Goal: Task Accomplishment & Management: Manage account settings

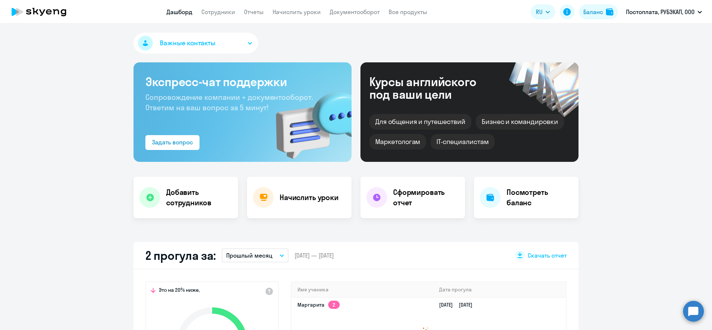
scroll to position [85, 0]
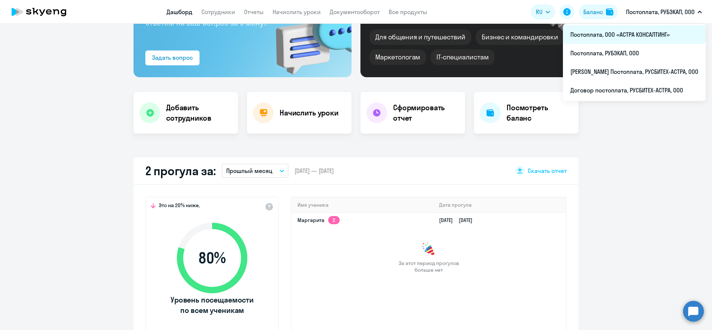
click at [628, 34] on li "Постоплата, ООО «АСТРА КОНСАЛТИНГ»" at bounding box center [634, 34] width 143 height 19
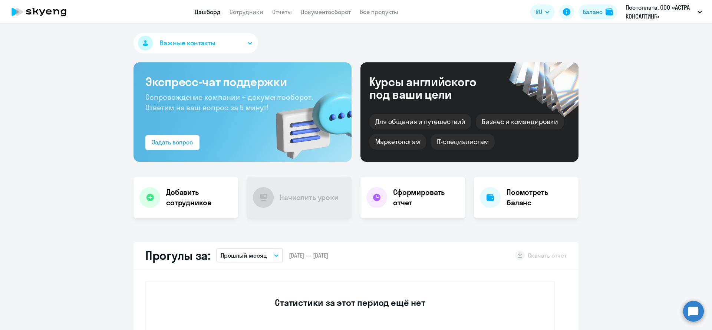
click at [248, 8] on app-menu-item-link "Сотрудники" at bounding box center [247, 11] width 34 height 9
click at [248, 9] on link "Сотрудники" at bounding box center [247, 11] width 34 height 7
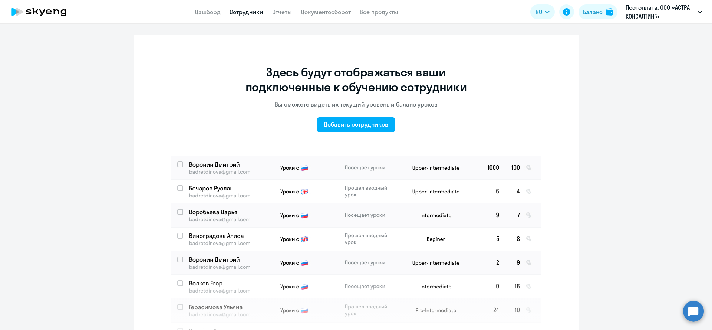
click at [360, 133] on div "Здесь будут отображаться ваши подключенные к обучению сотрудники Вы сможете вид…" at bounding box center [356, 192] width 445 height 315
click at [360, 132] on button "Добавить сотрудников" at bounding box center [356, 124] width 78 height 15
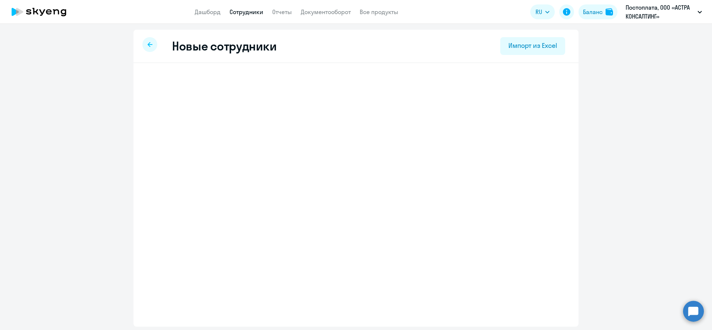
select select "3"
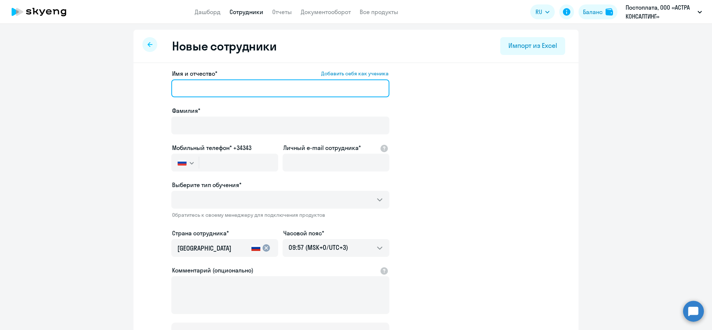
click at [226, 87] on input "Имя и отчество* Добавить себя как ученика" at bounding box center [280, 88] width 218 height 18
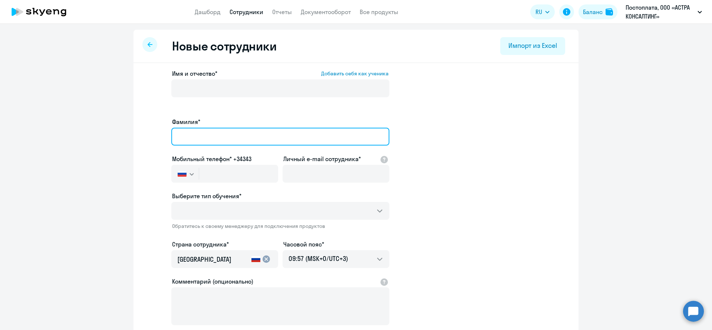
click at [213, 130] on input "Фамилия*" at bounding box center [280, 137] width 218 height 18
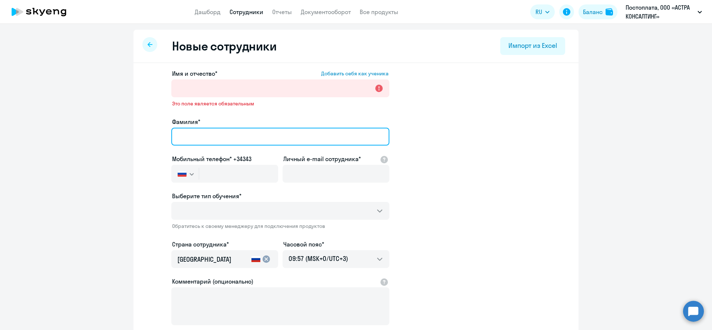
paste input "Бимашов"
type input "Бимашов"
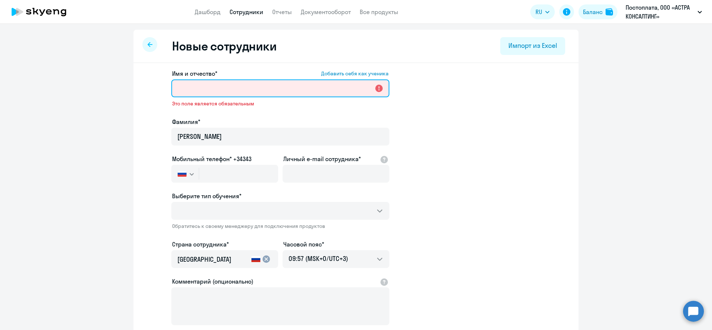
click at [225, 90] on input "Имя и отчество* Добавить себя как ученика" at bounding box center [280, 88] width 218 height 18
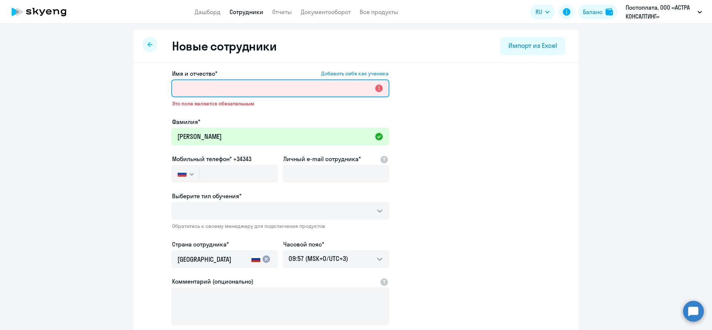
paste input "Адиль Булатович"
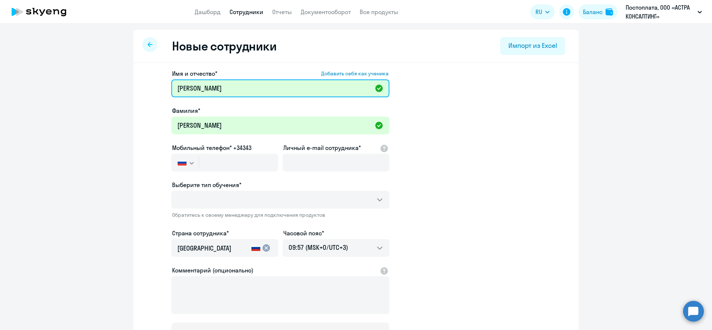
type input "Адиль Булатович"
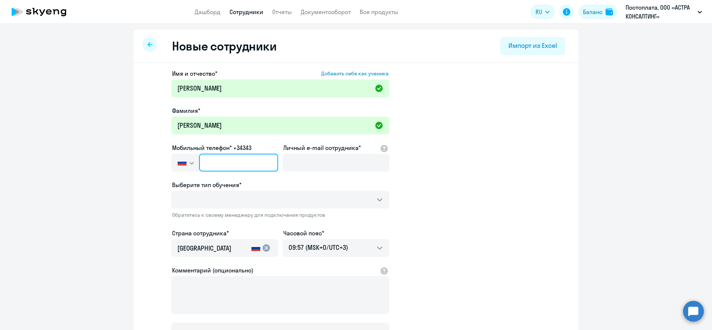
click at [217, 162] on input "text" at bounding box center [238, 163] width 79 height 18
paste input "+7 900 621-01-76"
type input "+7 900 621-01-76"
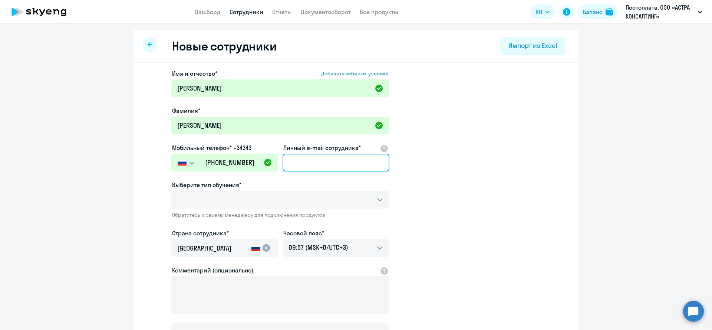
click at [319, 165] on input "Личный e-mail сотрудника*" at bounding box center [336, 163] width 107 height 18
paste input "[EMAIL_ADDRESS][DOMAIN_NAME]"
type input "[EMAIL_ADDRESS][DOMAIN_NAME]"
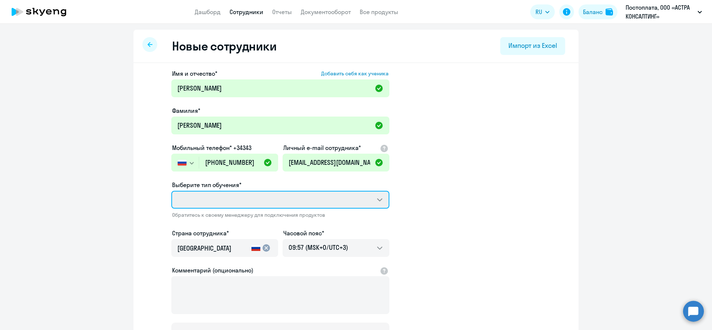
drag, startPoint x: 345, startPoint y: 202, endPoint x: 376, endPoint y: 200, distance: 31.7
click at [373, 201] on select "Выберите тип обучения*" at bounding box center [280, 200] width 218 height 18
click at [171, 191] on select "Выберите тип обучения*" at bounding box center [280, 200] width 218 height 18
click at [385, 200] on select "Выберите тип обучения*" at bounding box center [280, 200] width 218 height 18
click at [383, 197] on select "Выберите тип обучения*" at bounding box center [280, 200] width 218 height 18
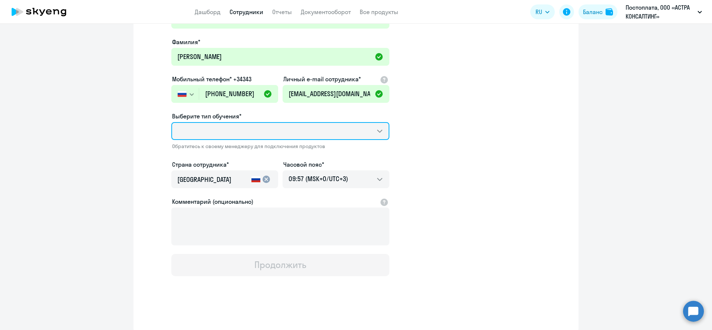
scroll to position [69, 0]
click at [171, 122] on select "Выберите тип обучения*" at bounding box center [280, 131] width 218 height 18
click at [344, 132] on select "Выберите тип обучения*" at bounding box center [280, 131] width 218 height 18
click at [171, 122] on select "Выберите тип обучения*" at bounding box center [280, 131] width 218 height 18
click at [378, 129] on select "Выберите тип обучения*" at bounding box center [280, 131] width 218 height 18
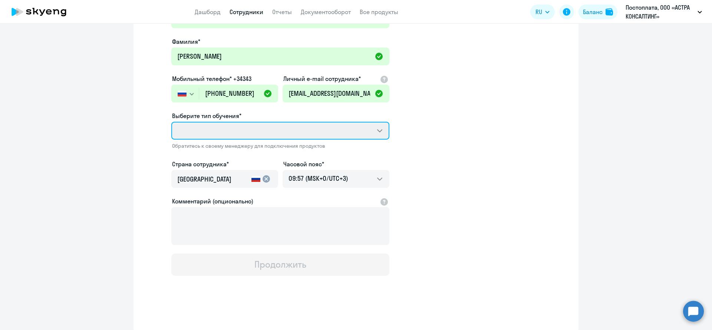
click at [171, 122] on select "Выберите тип обучения*" at bounding box center [280, 131] width 218 height 18
click at [370, 129] on select "Выберите тип обучения*" at bounding box center [280, 131] width 218 height 18
click at [376, 130] on select "Выберите тип обучения*" at bounding box center [280, 131] width 218 height 18
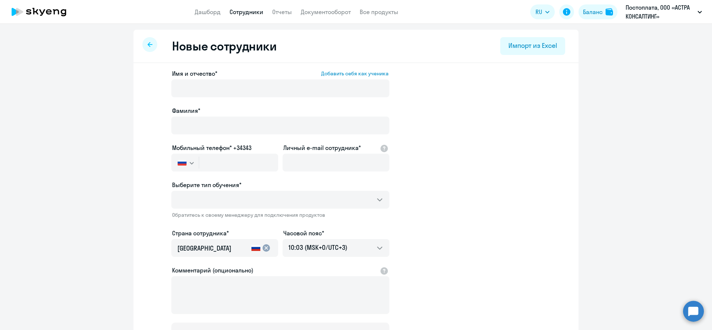
select select "3"
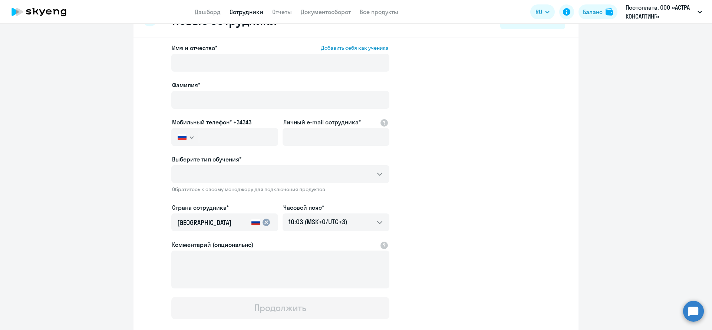
scroll to position [42, 0]
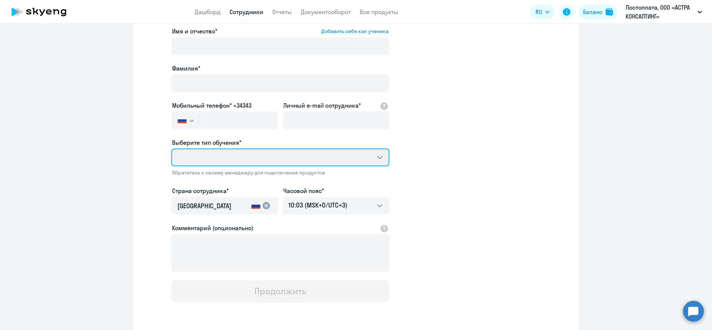
click at [381, 158] on select "Выберите тип обучения*" at bounding box center [280, 157] width 218 height 18
click at [171, 148] on select "Выберите тип обучения*" at bounding box center [280, 157] width 218 height 18
click at [460, 142] on app-new-student-form "Имя и отчество* Добавить себя как ученика Фамилия* Мобильный телефон* +34343 Ро…" at bounding box center [355, 165] width 421 height 276
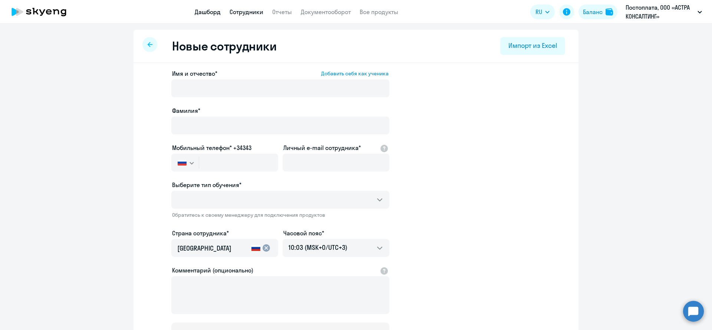
click at [201, 11] on link "Дашборд" at bounding box center [208, 11] width 26 height 7
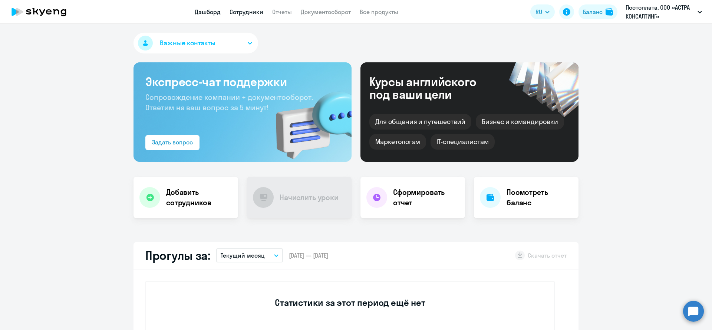
click at [241, 13] on link "Сотрудники" at bounding box center [247, 11] width 34 height 7
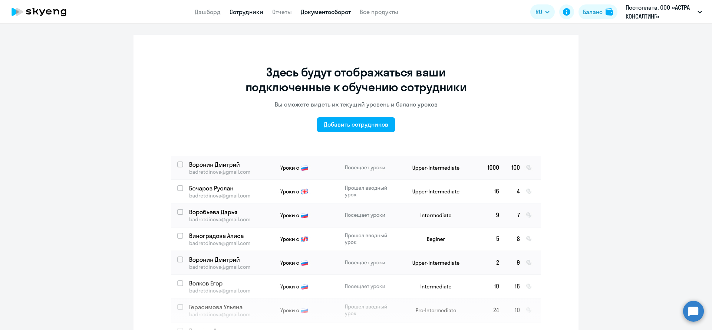
click at [320, 12] on link "Документооборот" at bounding box center [326, 11] width 50 height 7
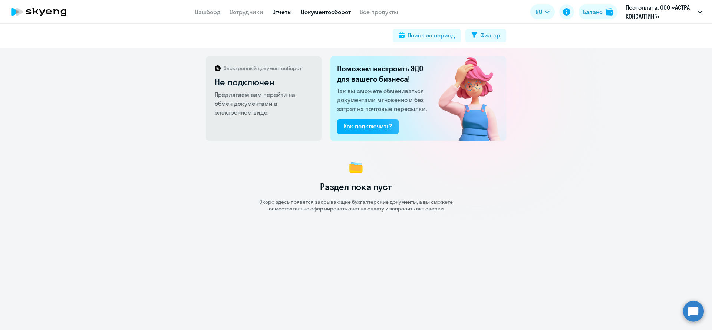
click at [281, 12] on link "Отчеты" at bounding box center [282, 11] width 20 height 7
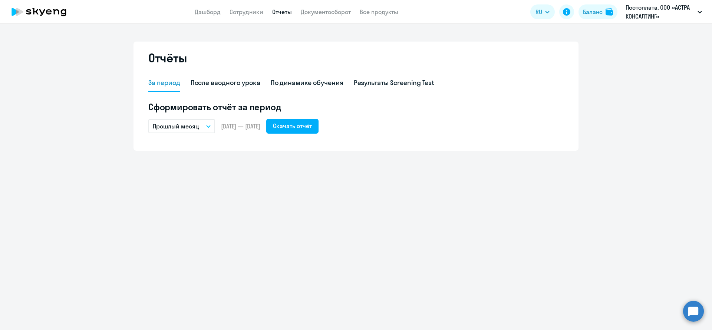
click at [241, 14] on link "Сотрудники" at bounding box center [247, 11] width 34 height 7
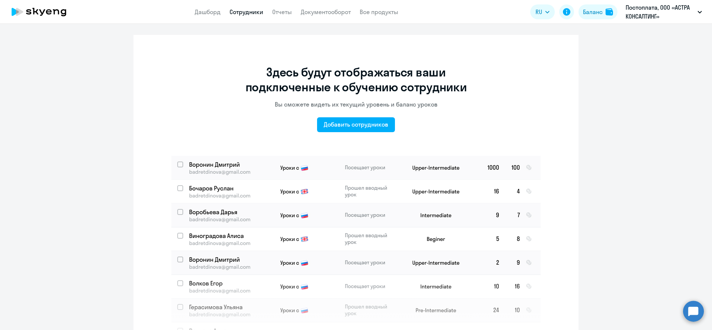
click at [391, 7] on app-header "Дашборд Сотрудники Отчеты Документооборот Все продукты Дашборд Сотрудники Отчет…" at bounding box center [356, 12] width 712 height 24
click at [391, 8] on link "Все продукты" at bounding box center [379, 11] width 39 height 7
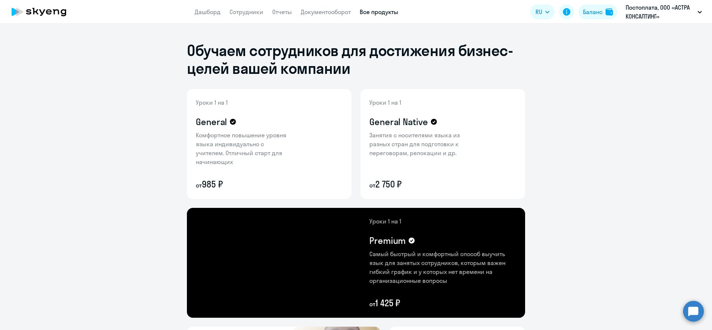
click at [203, 19] on app-header "Дашборд Сотрудники Отчеты Документооборот Все продукты Дашборд Сотрудники Отчет…" at bounding box center [356, 12] width 712 height 24
click at [203, 10] on link "Дашборд" at bounding box center [208, 11] width 26 height 7
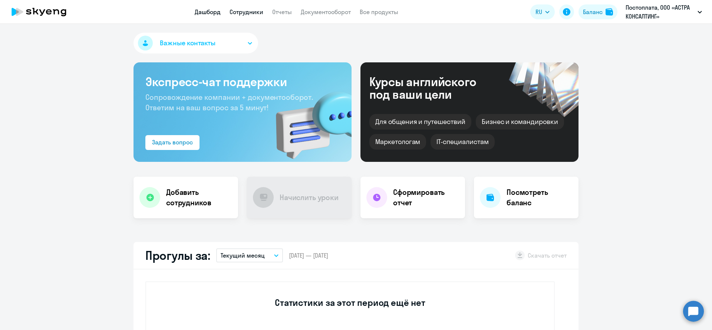
click at [241, 12] on link "Сотрудники" at bounding box center [247, 11] width 34 height 7
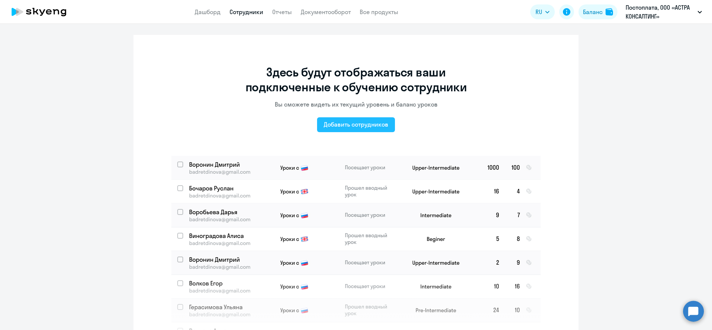
click at [349, 123] on div "Добавить сотрудников" at bounding box center [356, 124] width 65 height 9
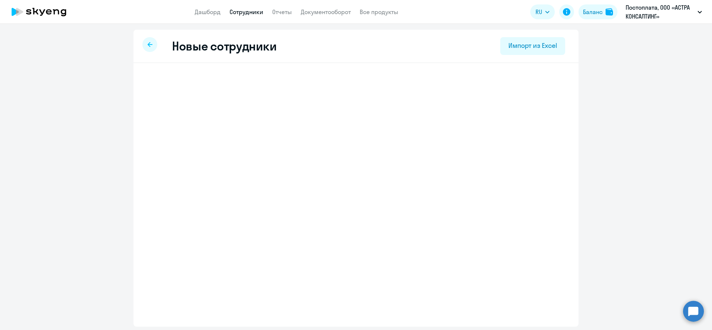
select select "3"
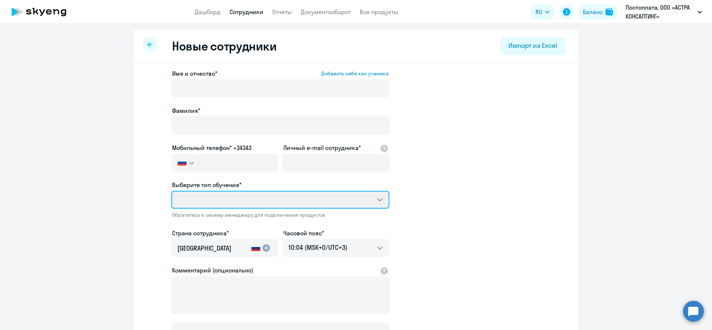
click at [305, 203] on select "Выберите тип обучения*" at bounding box center [280, 200] width 218 height 18
click at [315, 197] on select "Выберите тип обучения*" at bounding box center [280, 200] width 218 height 18
click at [499, 280] on app-new-student-form "Имя и отчество* Добавить себя как ученика Фамилия* Мобильный телефон* +34343 Ро…" at bounding box center [355, 207] width 421 height 276
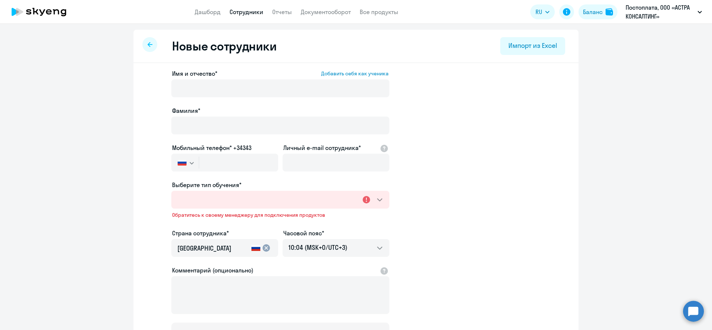
click at [518, 148] on app-new-student-form "Имя и отчество* Добавить себя как ученика Фамилия* Мобильный телефон* +34343 Ро…" at bounding box center [355, 207] width 421 height 276
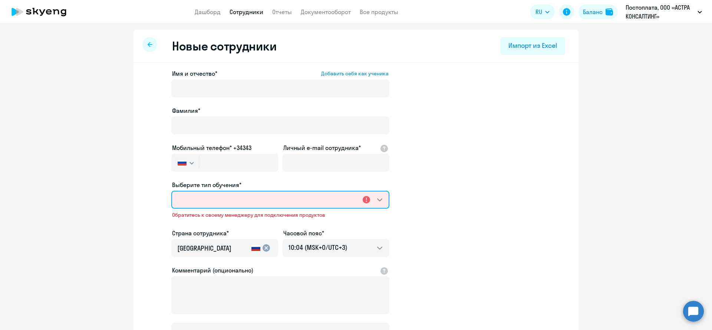
click at [384, 200] on select "Выберите тип обучения*" at bounding box center [280, 200] width 218 height 18
click at [171, 191] on select "Выберите тип обучения*" at bounding box center [280, 200] width 218 height 18
click at [383, 199] on select "Выберите тип обучения*" at bounding box center [280, 200] width 218 height 18
click at [485, 90] on app-new-student-form "Имя и отчество* Добавить себя как ученика Фамилия* Мобильный телефон* +34343 Ро…" at bounding box center [355, 207] width 421 height 276
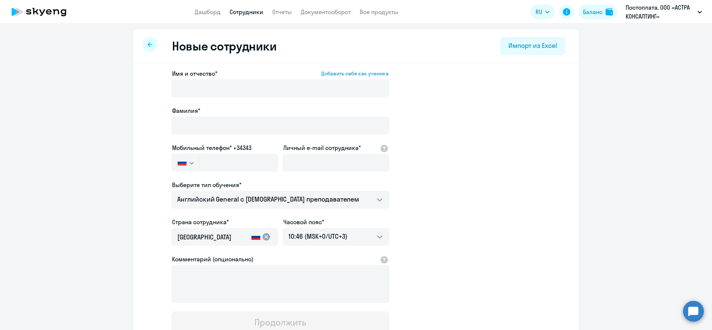
select select "english_adult_not_native_speaker"
select select "3"
click at [317, 200] on select "Премиум [DEMOGRAPHIC_DATA] с русскоговорящим преподавателем Английский General …" at bounding box center [280, 200] width 218 height 18
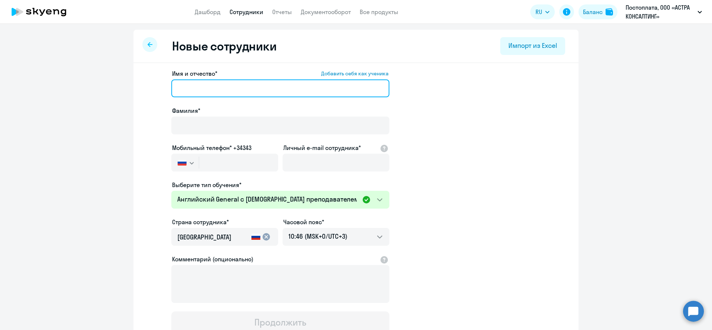
click at [227, 89] on input "Имя и отчество* Добавить себя как ученика" at bounding box center [280, 88] width 218 height 18
paste input "Адиль Булатович"
type input "Адиль Булатович"
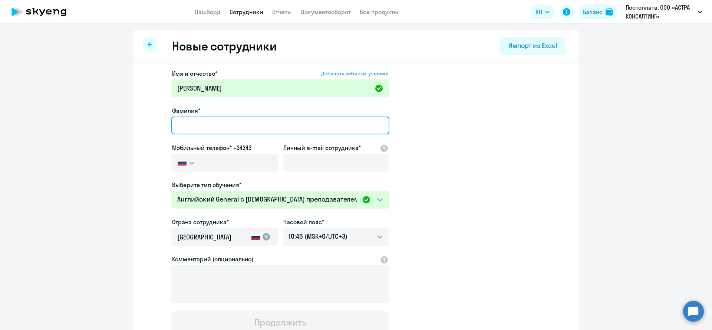
click at [309, 120] on input "Фамилия*" at bounding box center [280, 125] width 218 height 18
paste input "Бимашов"
type input "Бимашов"
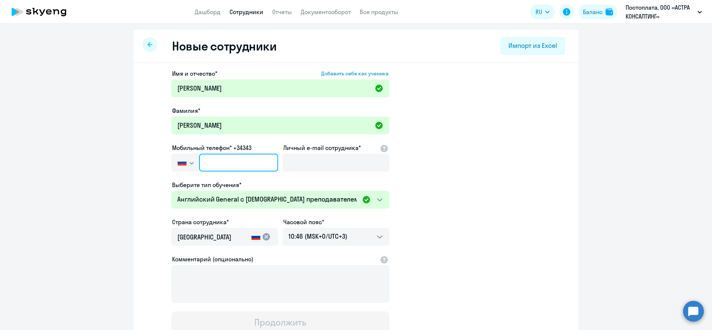
click at [238, 159] on input "text" at bounding box center [238, 163] width 79 height 18
paste input "+7 900 621-01-76"
type input "+7 900 621-01-76"
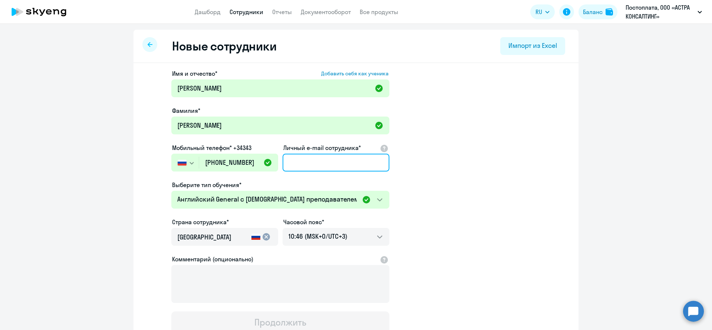
click at [320, 171] on input "Личный e-mail сотрудника*" at bounding box center [336, 163] width 107 height 18
paste input "[EMAIL_ADDRESS][DOMAIN_NAME]"
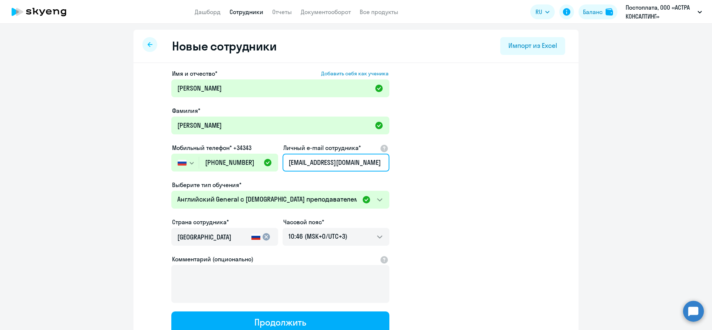
type input "[EMAIL_ADDRESS][DOMAIN_NAME]"
click at [457, 264] on app-new-student-form "Имя и отчество* Добавить себя как ученика Адиль Булатович Фамилия* Бимашов Моби…" at bounding box center [355, 201] width 421 height 264
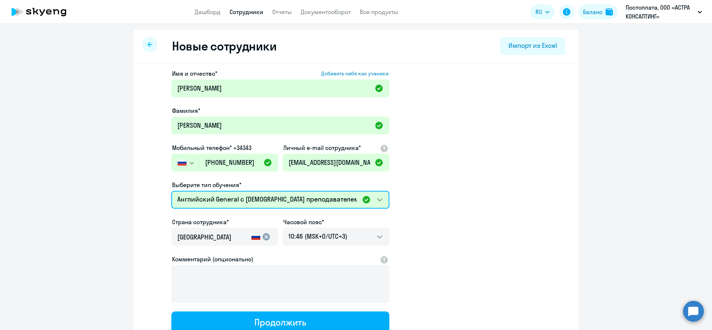
click at [355, 196] on select "Премиум английский с русскоговорящим преподавателем Английский General с англог…" at bounding box center [280, 200] width 218 height 18
click option "Английский General с англоговорящим преподавателем" at bounding box center [0, 0] width 0 height 0
click at [322, 197] on select "Премиум английский с русскоговорящим преподавателем Английский General с англог…" at bounding box center [280, 200] width 218 height 18
click at [241, 201] on select "Премиум английский с русскоговорящим преподавателем Английский General с англог…" at bounding box center [280, 200] width 218 height 18
select select "english_adult_not_native_speaker_premium"
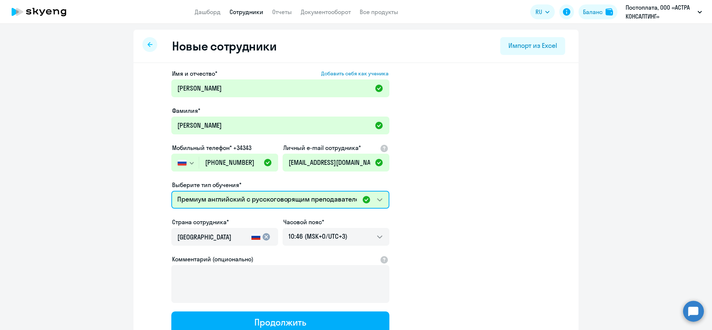
click option "Премиум английский с русскоговорящим преподавателем" at bounding box center [0, 0] width 0 height 0
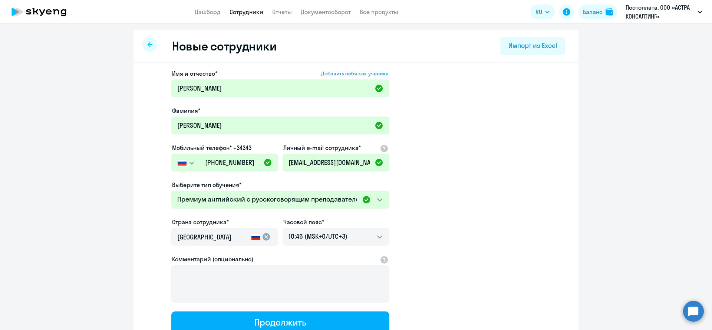
click at [513, 194] on app-new-student-form "Имя и отчество* Добавить себя как ученика Адиль Булатович Фамилия* Бимашов Моби…" at bounding box center [355, 201] width 421 height 264
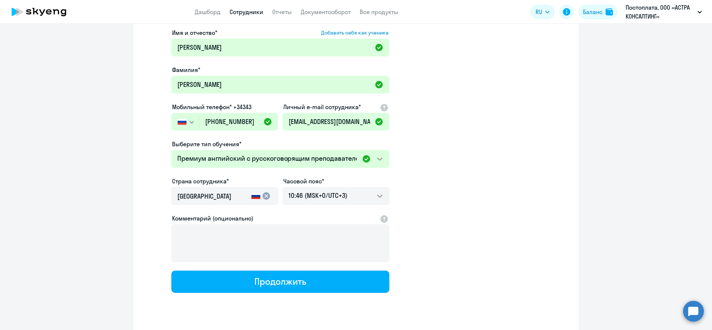
scroll to position [58, 0]
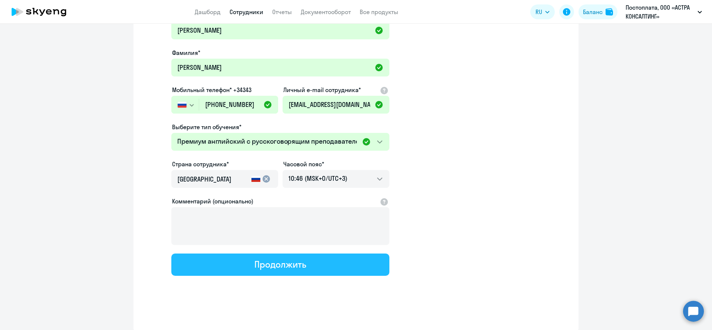
click at [291, 262] on div "Продолжить" at bounding box center [280, 264] width 52 height 12
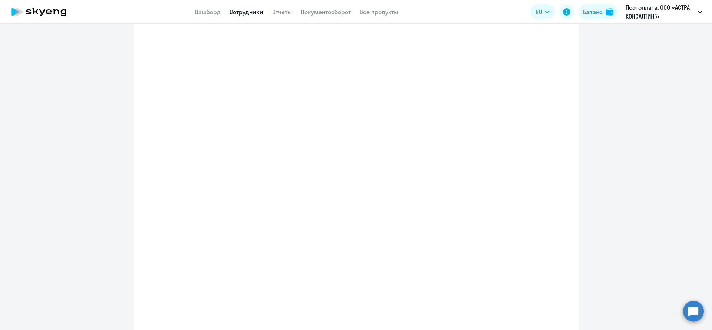
select select "english_adult_not_native_speaker_premium"
select select "3"
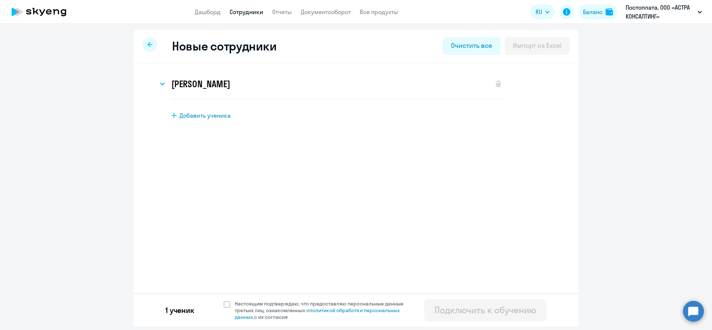
click at [209, 115] on span "Добавить ученика" at bounding box center [204, 115] width 51 height 8
select select "english_adult_not_native_speaker"
select select "3"
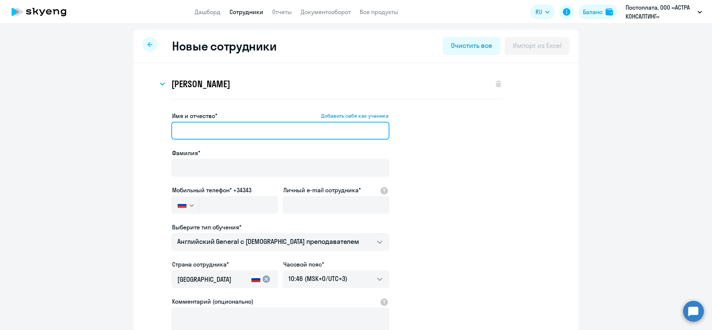
click at [228, 134] on input "Имя и отчество* Добавить себя как ученика" at bounding box center [280, 131] width 218 height 18
paste input "Антон Андреевич"
type input "Антон Андреевич"
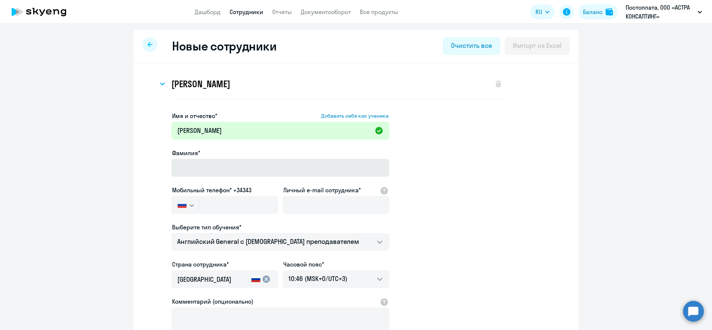
click at [217, 178] on div at bounding box center [280, 178] width 218 height 3
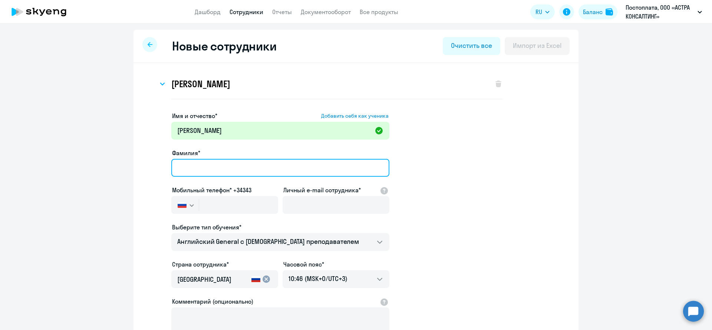
click at [221, 173] on input "Фамилия*" at bounding box center [280, 168] width 218 height 18
paste input "Тарасов"
type input "Тарасов"
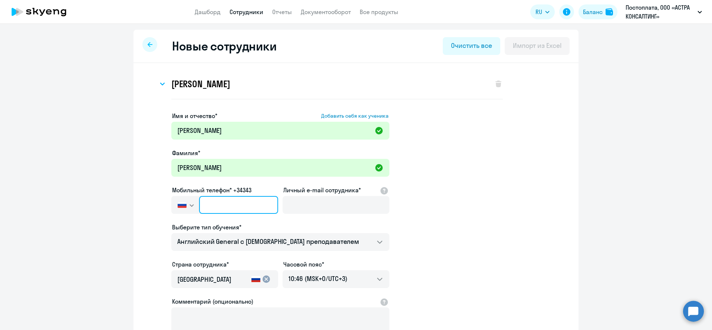
click at [214, 208] on input "text" at bounding box center [238, 205] width 79 height 18
paste input "+7 925 708-96-61"
type input "+7 925 708-96-61"
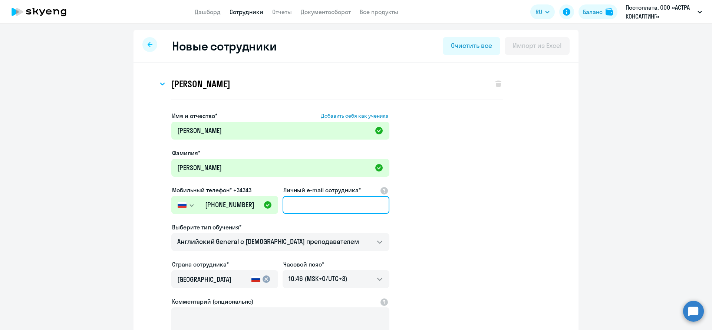
click at [369, 207] on input "Личный e-mail сотрудника*" at bounding box center [336, 205] width 107 height 18
paste input "antarasov@rubackup.ru"
type input "antarasov@rubackup.ru"
click at [484, 219] on app-new-student-form "Имя и отчество* Добавить себя как ученика Антон Андреевич Фамилия* Тарасов Моби…" at bounding box center [355, 243] width 421 height 264
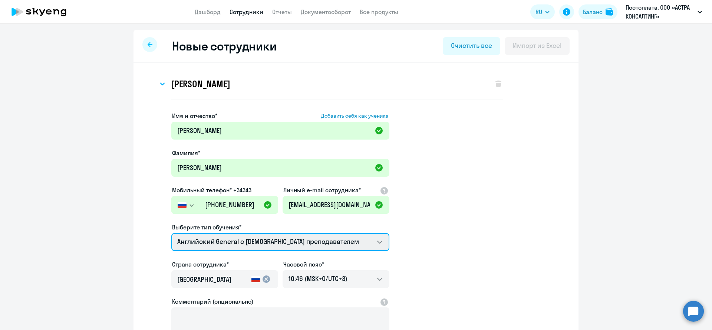
click at [305, 242] on select "Премиум английский с русскоговорящим преподавателем Английский General с англог…" at bounding box center [280, 242] width 218 height 18
select select "english_adult_not_native_speaker_premium"
click option "Премиум английский с русскоговорящим преподавателем" at bounding box center [0, 0] width 0 height 0
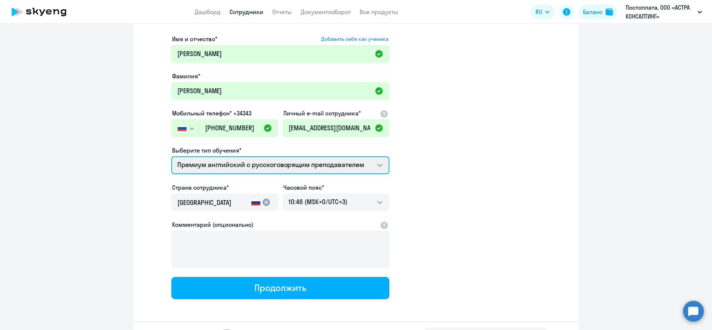
scroll to position [100, 0]
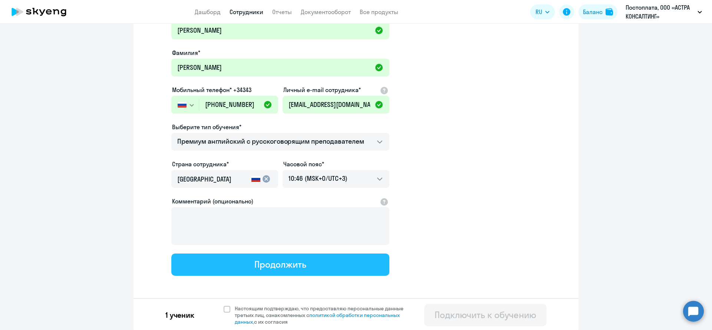
click at [303, 263] on div "Продолжить" at bounding box center [280, 264] width 52 height 12
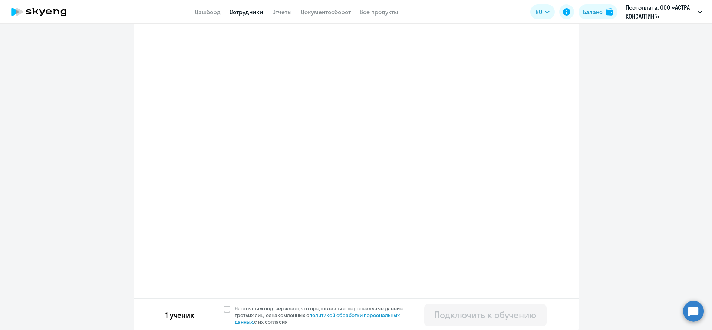
select select "english_adult_not_native_speaker_premium"
select select "3"
select select "english_adult_not_native_speaker_premium"
select select "3"
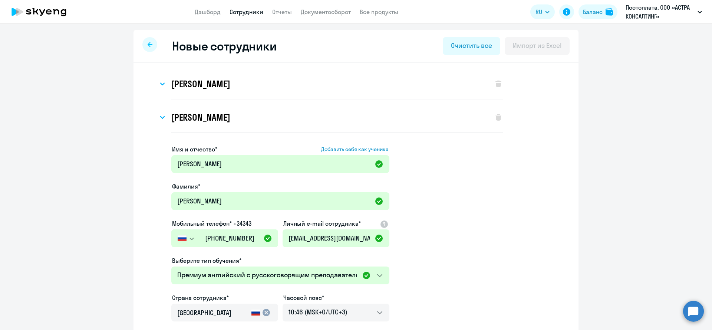
scroll to position [0, 0]
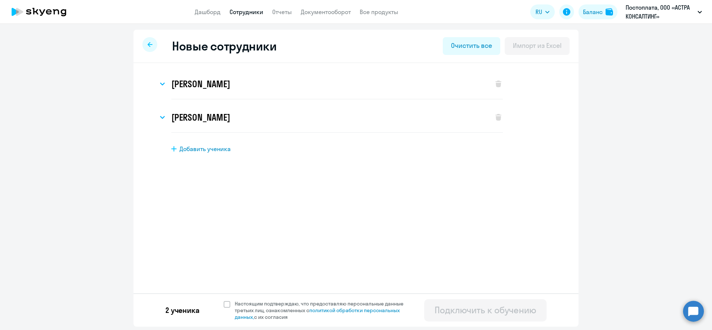
click at [197, 150] on span "Добавить ученика" at bounding box center [204, 149] width 51 height 8
select select "english_adult_not_native_speaker"
select select "3"
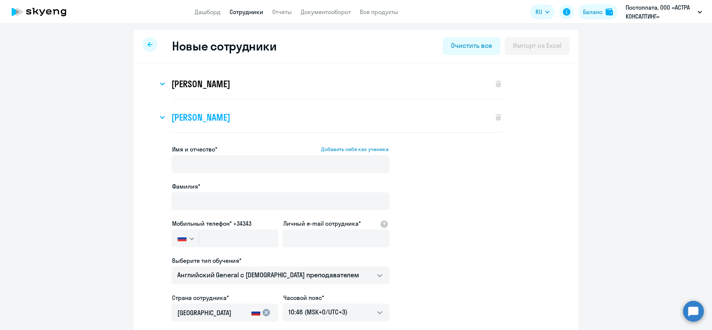
click at [163, 115] on svg-icon at bounding box center [162, 117] width 9 height 9
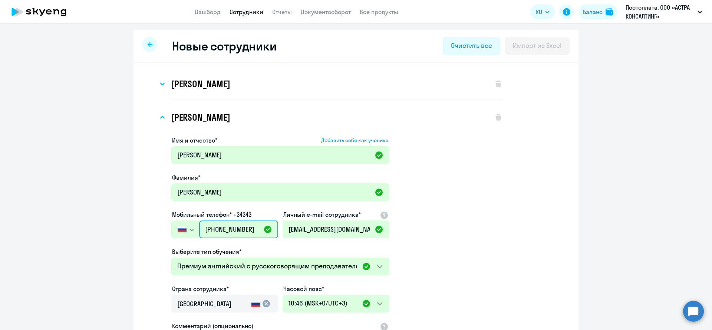
click at [244, 230] on input "+7 925 708-96-61" at bounding box center [238, 229] width 79 height 18
paste input "6 709-87-59"
type input "+7 926 709-87-59"
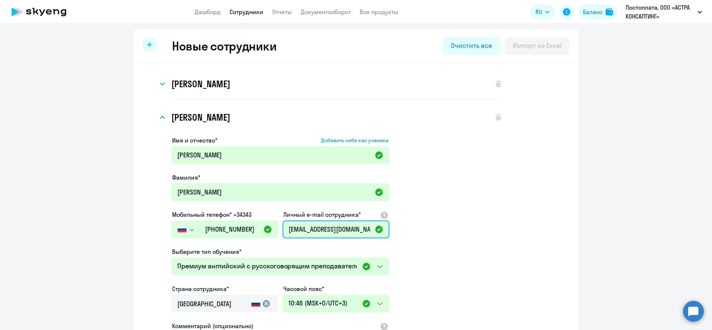
drag, startPoint x: 372, startPoint y: 232, endPoint x: 252, endPoint y: 229, distance: 119.4
click at [252, 229] on div "Имя и отчество* Добавить себя как ученика Антон Андреевич Фамилия* Тарасов Моби…" at bounding box center [280, 268] width 218 height 264
paste input "anttarasov@astralinux"
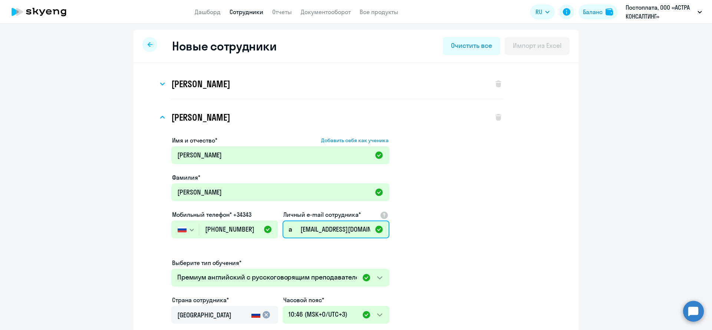
scroll to position [0, 7]
click at [292, 231] on input "a anttarasov@astralinux.ru" at bounding box center [336, 229] width 107 height 18
click at [288, 231] on input "a anttarasov@astralinux.ru" at bounding box center [336, 229] width 107 height 18
click at [289, 231] on input "a anttarasov@astralinux.ru" at bounding box center [336, 229] width 107 height 18
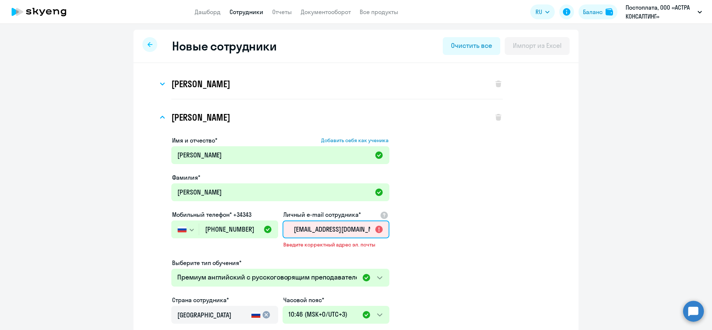
drag, startPoint x: 286, startPoint y: 228, endPoint x: 445, endPoint y: 228, distance: 159.1
click at [445, 228] on app-new-student-form "Имя и отчество* Добавить себя как ученика Антон Андреевич Фамилия* Тарасов Моби…" at bounding box center [337, 281] width 332 height 291
paste input "anttarasov@astralinux.ru"
type input "a"
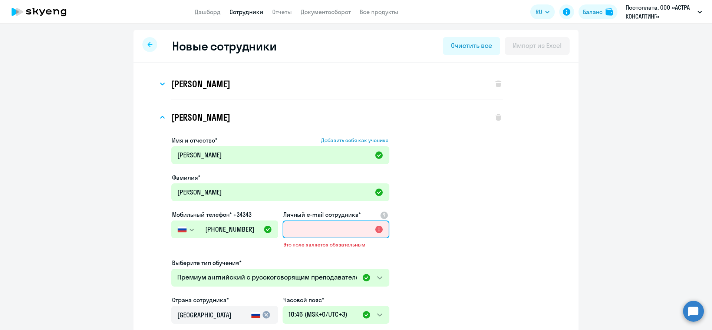
paste input "anttarasov@astralinux.ru"
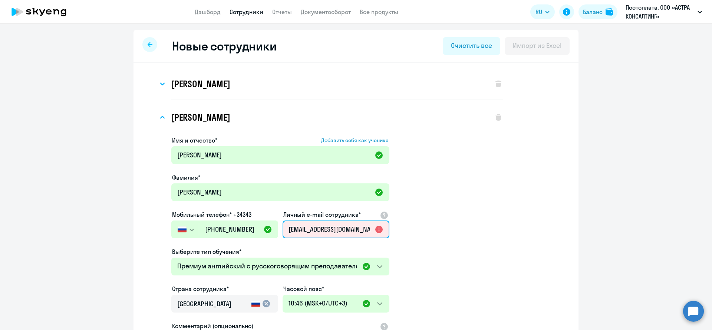
scroll to position [0, 7]
type input "anttarasov@astralinux.ru"
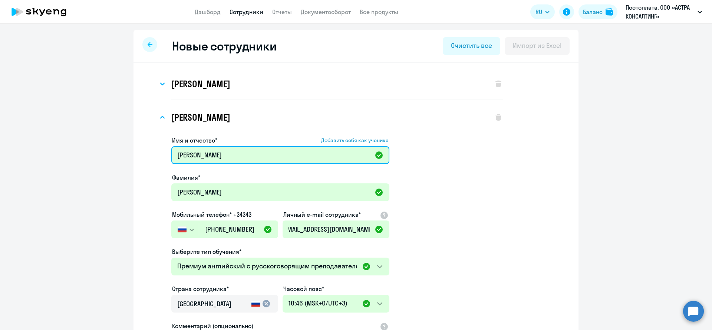
click at [228, 159] on input "Антон Андреевич" at bounding box center [280, 155] width 218 height 18
click at [215, 156] on input "Антон Андреевич" at bounding box center [280, 155] width 218 height 18
type input "Антон"
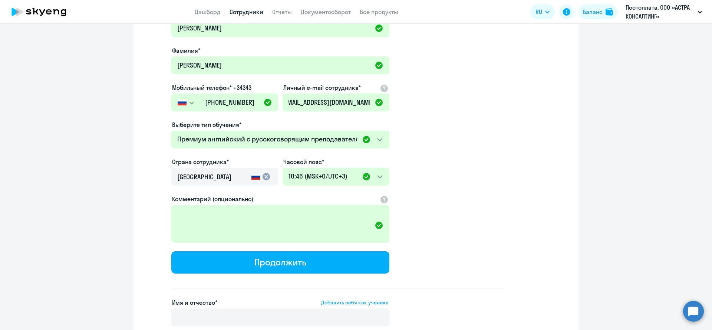
click at [296, 261] on div "Продолжить" at bounding box center [280, 262] width 52 height 12
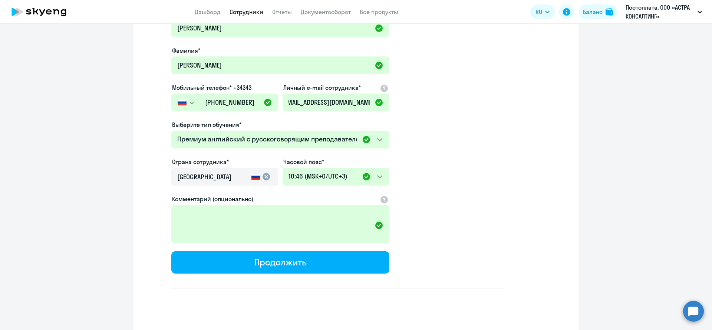
select select "english_adult_not_native_speaker_premium"
select select "3"
select select "english_adult_not_native_speaker_premium"
select select "3"
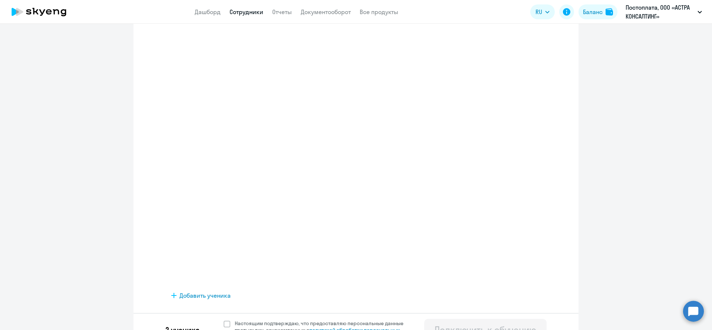
scroll to position [0, 0]
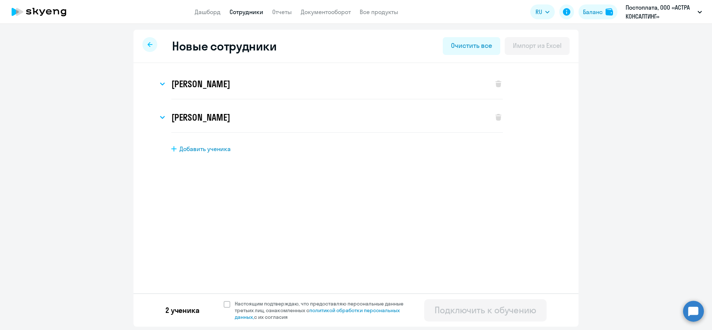
click at [200, 136] on div "Адиль Булатович Бимашов Имя и отчество* Добавить себя как ученика Адиль Булатов…" at bounding box center [355, 111] width 421 height 84
click at [205, 155] on div "Адиль Булатович Бимашов Имя и отчество* Добавить себя как ученика Адиль Булатов…" at bounding box center [356, 131] width 445 height 136
click at [203, 154] on div "Адиль Булатович Бимашов Имя и отчество* Добавить себя как ученика Адиль Булатов…" at bounding box center [356, 131] width 445 height 136
click at [207, 149] on span "Добавить ученика" at bounding box center [204, 149] width 51 height 8
select select "english_adult_not_native_speaker"
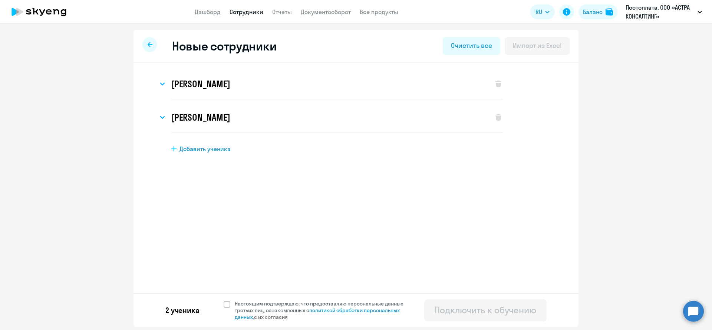
select select "3"
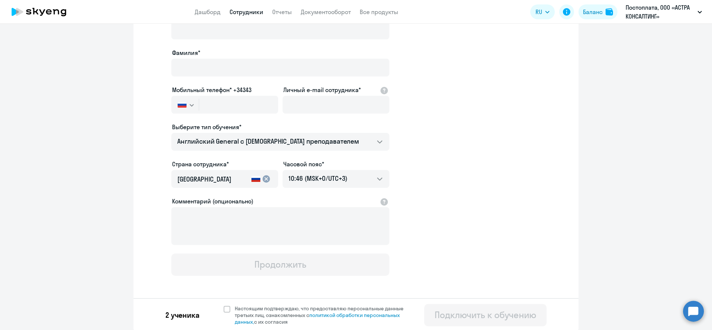
scroll to position [7, 0]
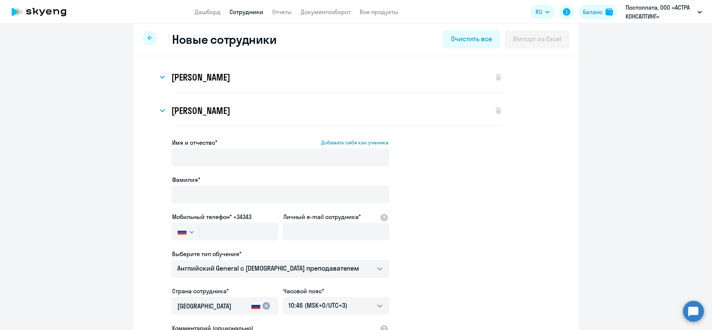
click at [212, 146] on span "Имя и отчество*" at bounding box center [194, 142] width 45 height 9
click at [212, 148] on input "Имя и отчество* Добавить себя как ученика" at bounding box center [280, 157] width 218 height 18
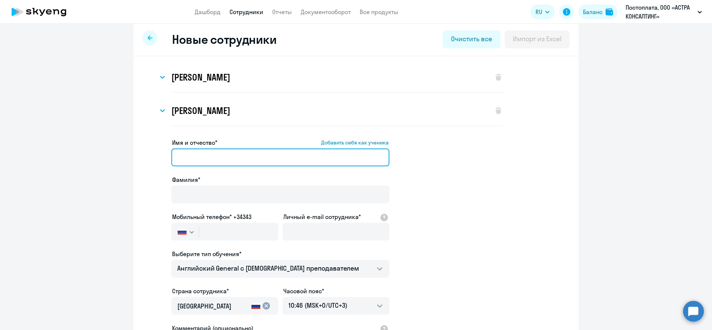
paste input "Дмитрий Борисович"
type input "Дмитрий Борисович"
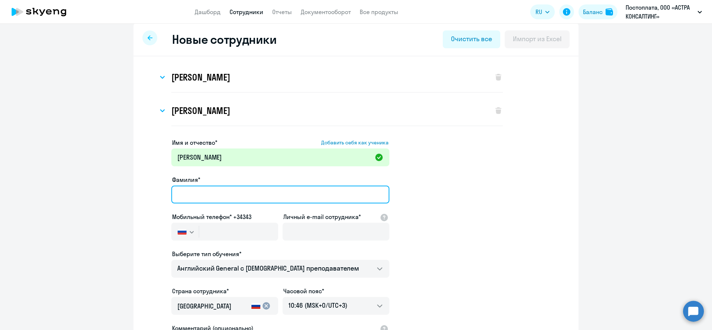
click at [220, 194] on input "Фамилия*" at bounding box center [280, 194] width 218 height 18
paste input "Целобанов"
type input "Целобанов"
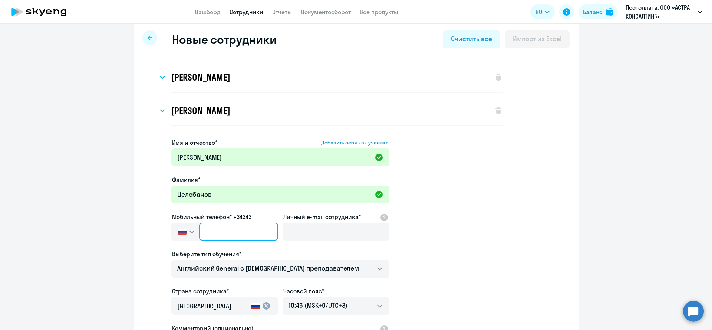
click at [212, 228] on input "text" at bounding box center [238, 232] width 79 height 18
paste input "+7 926 847-55-34"
type input "+7 926 847-55-34"
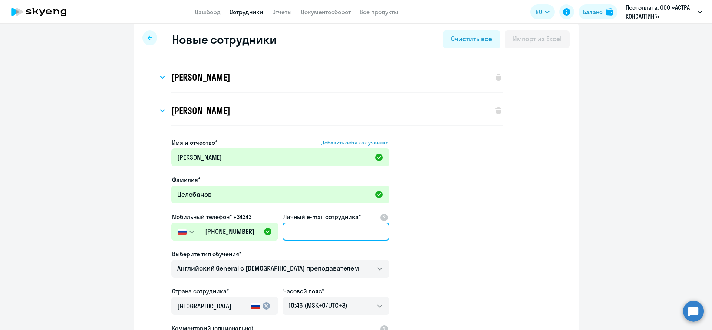
click at [307, 229] on input "Личный e-mail сотрудника*" at bounding box center [336, 232] width 107 height 18
paste input "dtselobanov@astralinux.ru"
type input "dtselobanov@astralinux.ru"
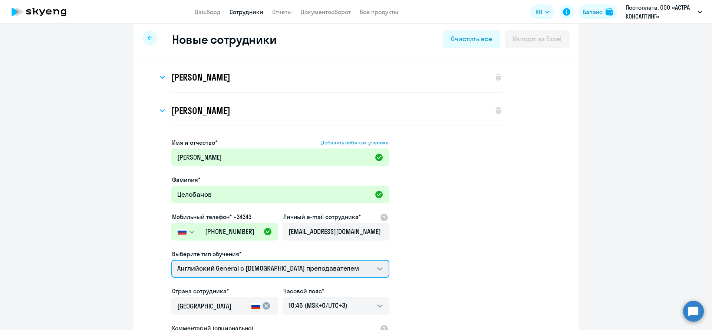
click at [303, 264] on select "Премиум английский с русскоговорящим преподавателем Английский General с англог…" at bounding box center [280, 269] width 218 height 18
select select "english_adult_not_native_speaker_premium"
click option "Премиум английский с русскоговорящим преподавателем" at bounding box center [0, 0] width 0 height 0
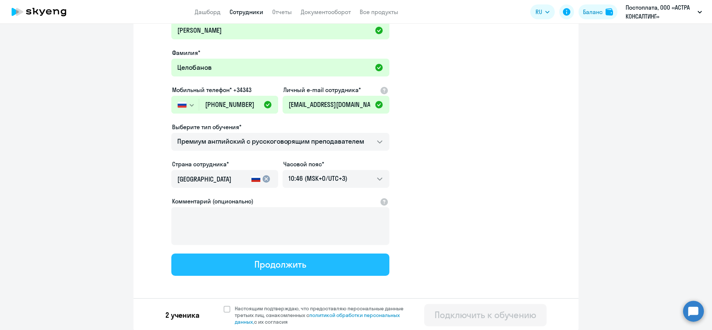
click at [298, 261] on div "Продолжить" at bounding box center [280, 264] width 52 height 12
select select "english_adult_not_native_speaker_premium"
select select "3"
select select "english_adult_not_native_speaker_premium"
select select "3"
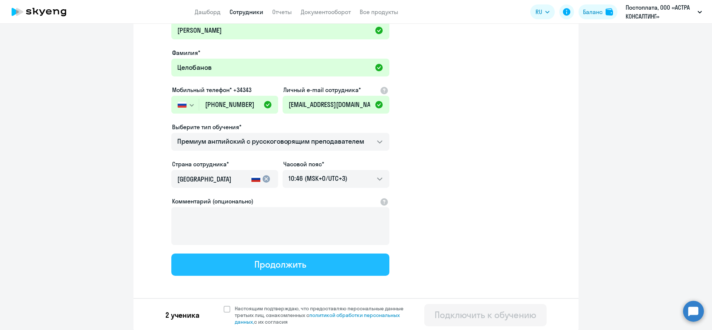
select select "english_adult_not_native_speaker_premium"
select select "3"
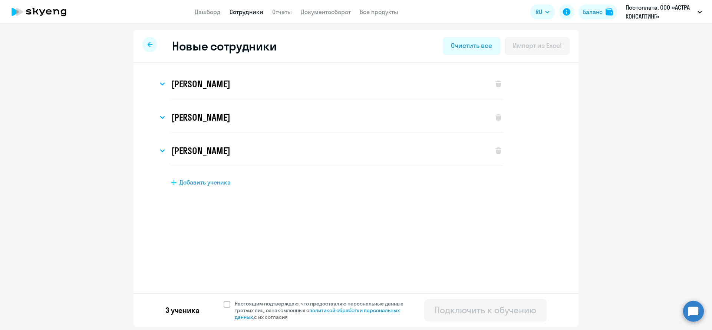
scroll to position [0, 0]
click at [230, 304] on span at bounding box center [227, 304] width 7 height 7
click at [224, 300] on input "Настоящим подтверждаю, что предоставляю персональные данные третьих лиц, ознако…" at bounding box center [223, 300] width 0 height 0
checkbox input "true"
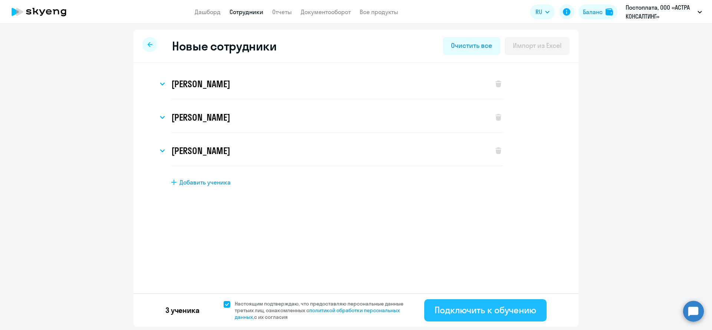
click at [503, 310] on div "Подключить к обучению" at bounding box center [486, 310] width 102 height 12
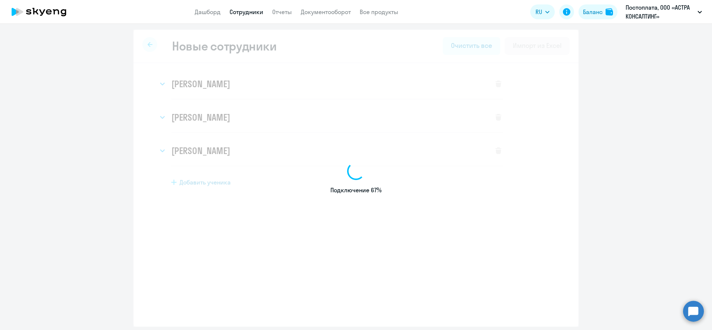
select select "english_adult_not_native_speaker"
select select "3"
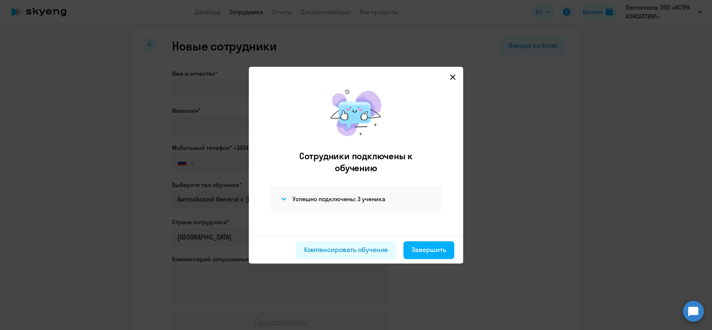
click at [451, 72] on mat-dialog-container "Сотрудники подключены к обучению Успешно подключены: 3 ученика Компенсировать о…" at bounding box center [356, 165] width 214 height 197
click at [448, 73] on svg-icon at bounding box center [452, 77] width 9 height 9
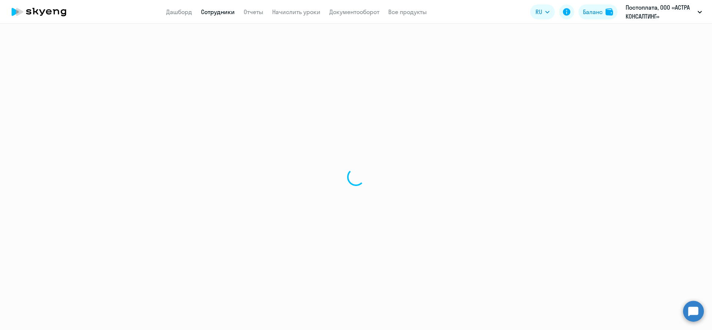
select select "30"
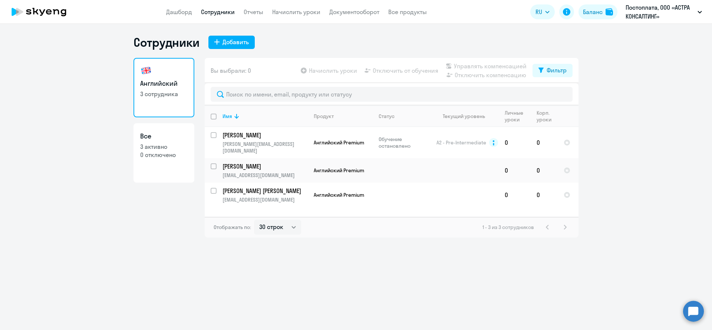
select select "30"
click at [214, 138] on input "select row 10078463" at bounding box center [218, 139] width 15 height 15
checkbox input "true"
click at [336, 72] on span "Начислить уроки" at bounding box center [333, 70] width 48 height 9
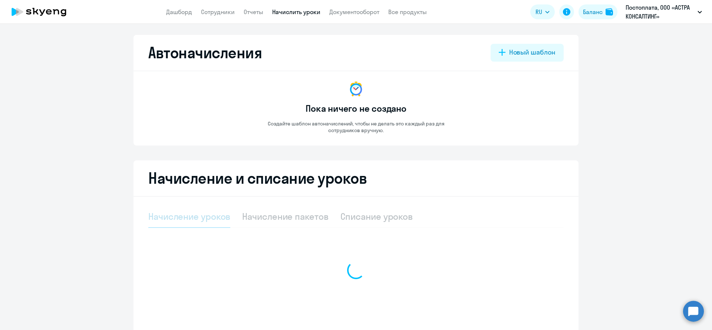
select select "10"
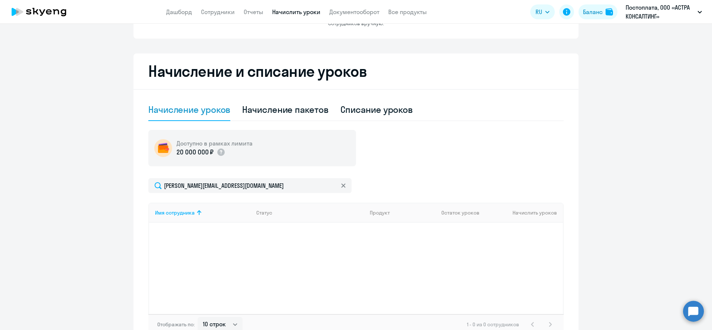
scroll to position [153, 0]
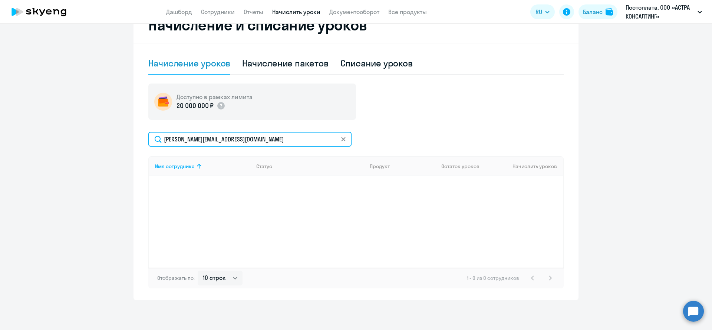
click at [315, 140] on input "dmitriy.tselobanov@gmail.com" at bounding box center [249, 139] width 203 height 15
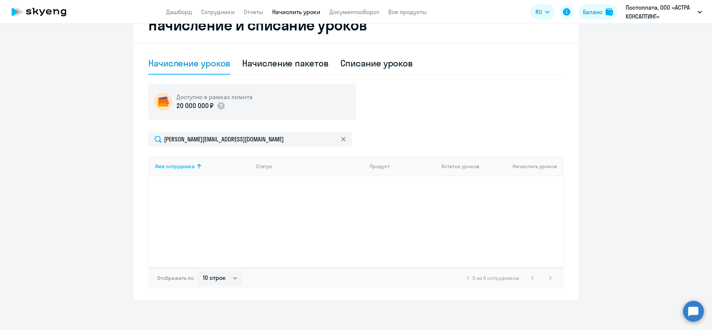
click at [443, 135] on div "dmitriy.tselobanov@gmail.com" at bounding box center [355, 139] width 415 height 15
click at [271, 66] on div "Начисление пакетов" at bounding box center [285, 63] width 86 height 12
select select "10"
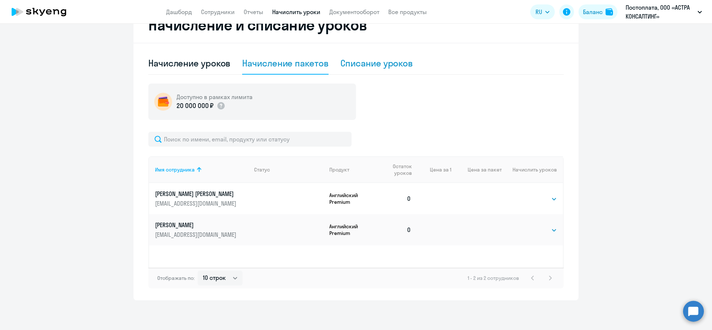
click at [372, 63] on div "Списание уроков" at bounding box center [376, 63] width 73 height 12
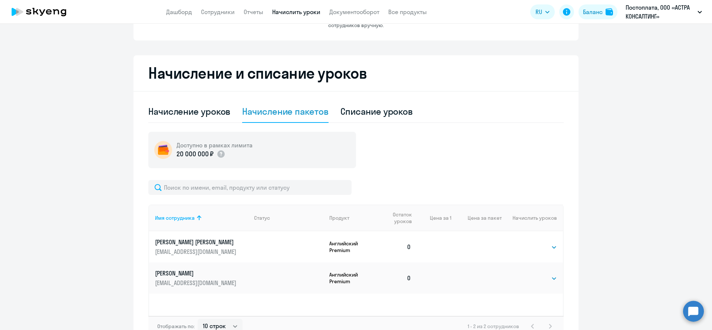
select select "10"
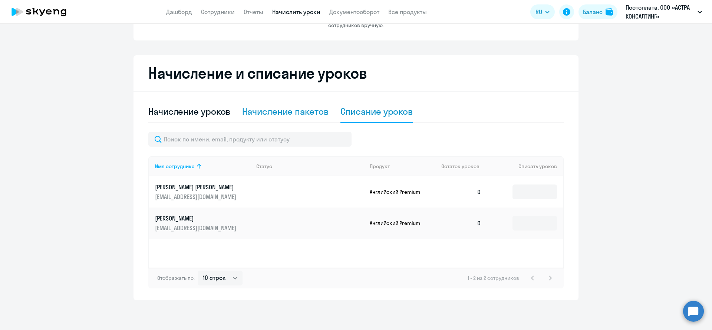
click at [254, 114] on div "Начисление пакетов" at bounding box center [285, 111] width 86 height 12
select select "10"
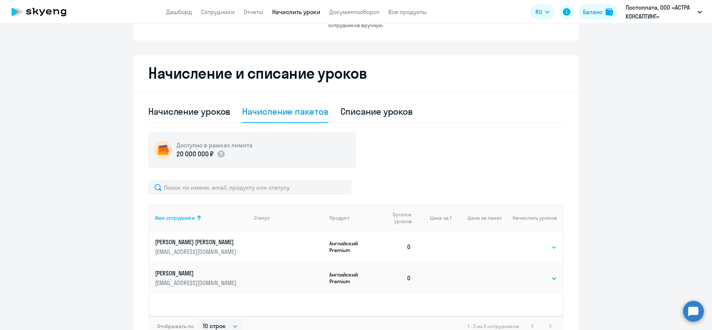
click at [549, 248] on select "Выбрать 4 8 16 32 64 96 128" at bounding box center [542, 247] width 30 height 9
click at [222, 113] on div "Начисление уроков" at bounding box center [189, 111] width 82 height 12
select select "10"
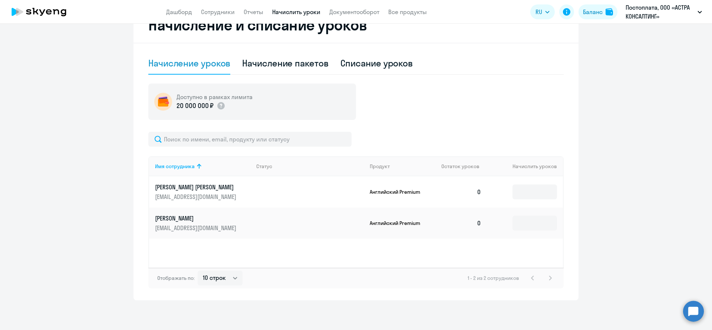
scroll to position [0, 0]
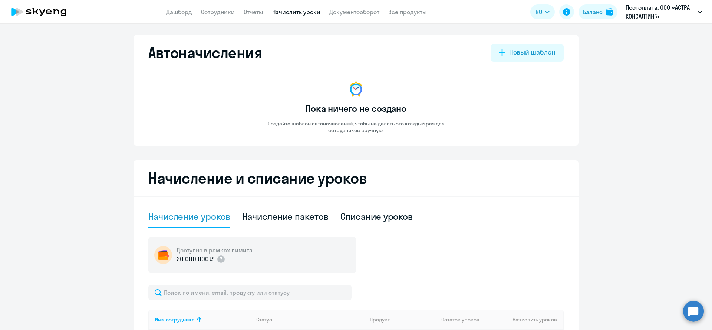
select select "10"
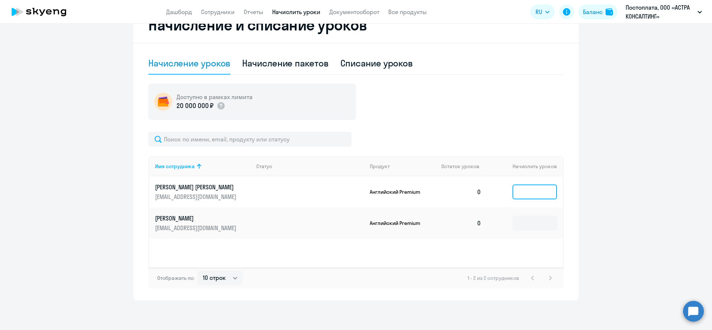
click at [551, 191] on input at bounding box center [535, 191] width 45 height 15
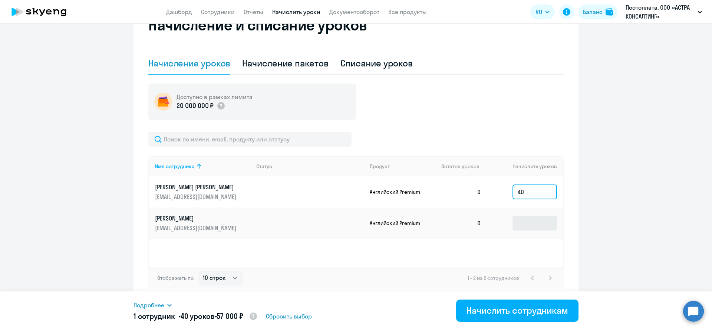
type input "40"
click at [543, 218] on input at bounding box center [535, 222] width 45 height 15
type input "40"
click at [398, 194] on p "Английский Premium" at bounding box center [398, 191] width 56 height 7
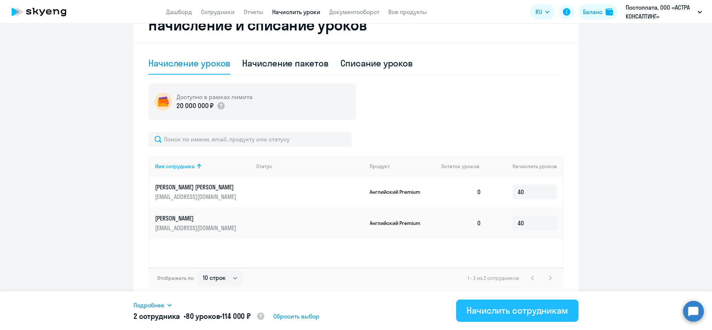
click at [500, 314] on div "Начислить сотрудникам" at bounding box center [518, 310] width 102 height 12
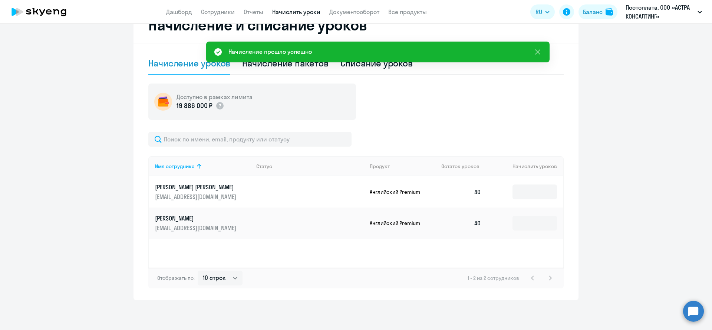
scroll to position [0, 0]
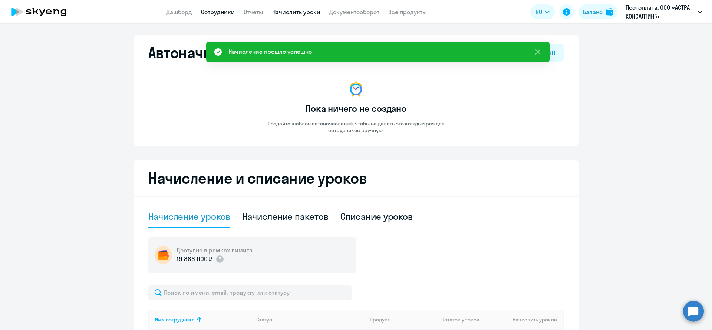
click at [218, 10] on link "Сотрудники" at bounding box center [218, 11] width 34 height 7
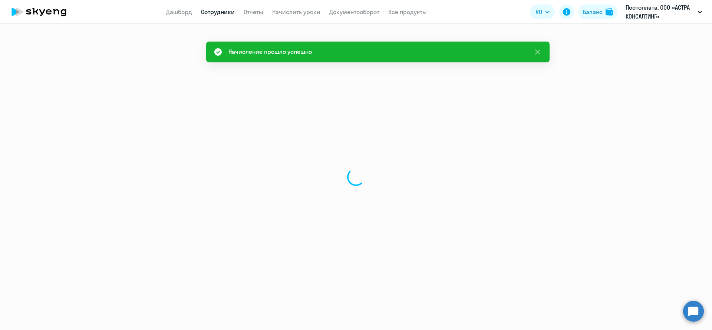
select select "30"
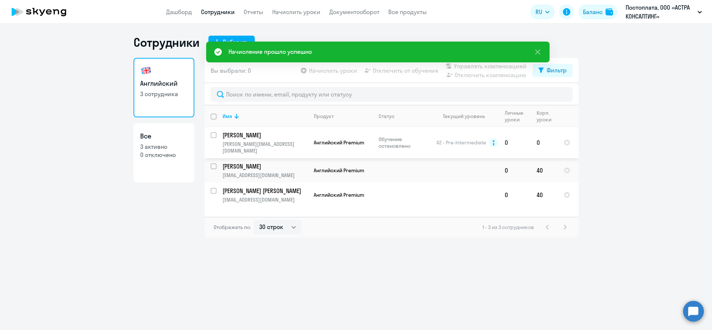
click at [217, 136] on td "[PERSON_NAME] [PERSON_NAME][EMAIL_ADDRESS][DOMAIN_NAME]" at bounding box center [262, 142] width 91 height 31
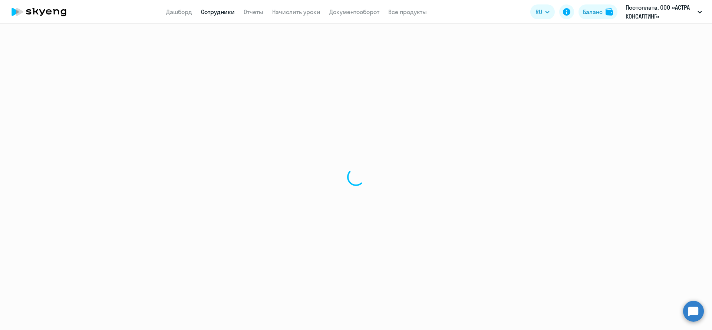
select select "english"
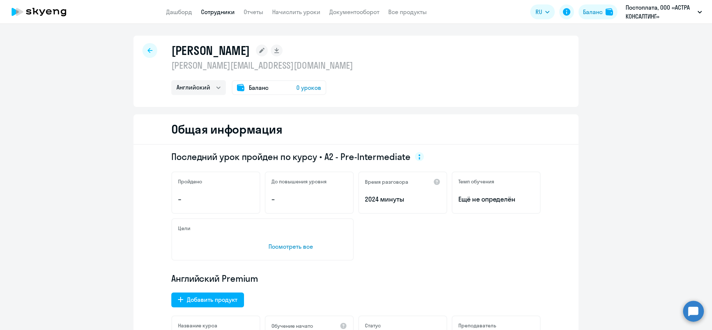
select select "30"
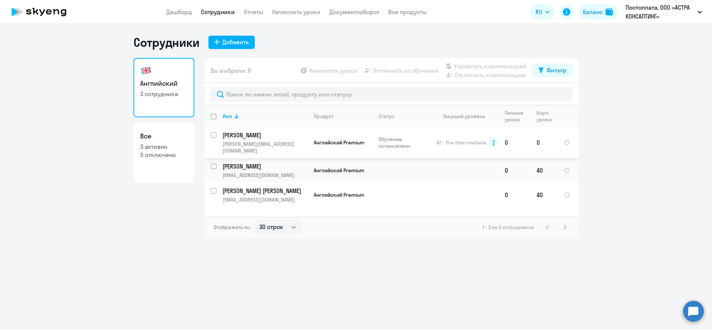
click at [213, 134] on input "select row 10078463" at bounding box center [218, 139] width 15 height 15
checkbox input "true"
click at [319, 70] on span "Начислить уроки" at bounding box center [333, 70] width 48 height 9
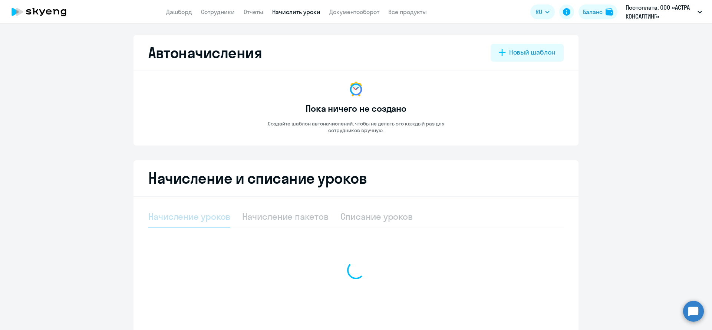
select select "10"
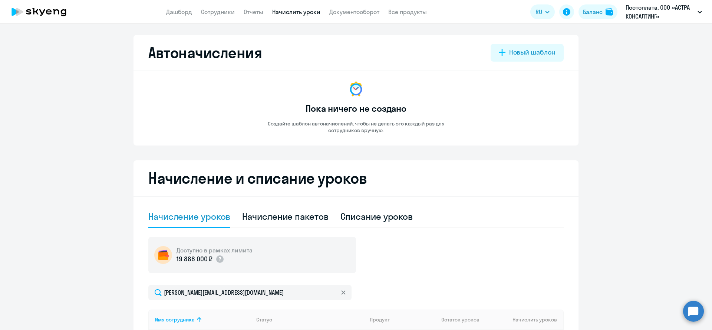
scroll to position [153, 0]
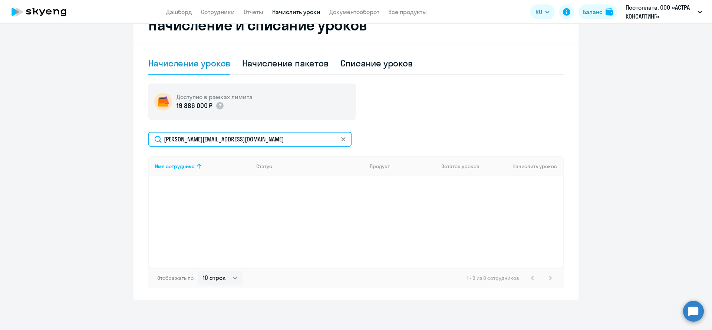
click at [275, 138] on input "[PERSON_NAME][EMAIL_ADDRESS][DOMAIN_NAME]" at bounding box center [249, 139] width 203 height 15
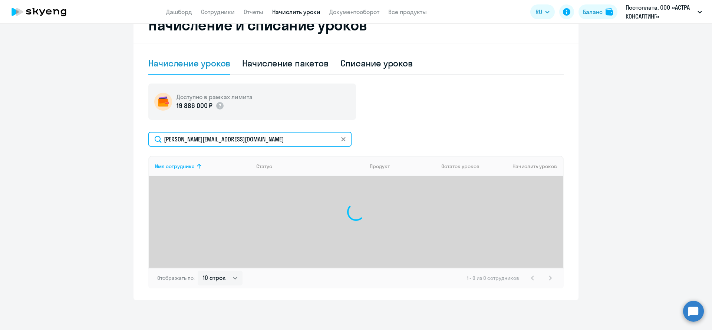
type input "[PERSON_NAME][EMAIL_ADDRESS][DOMAIN_NAME]"
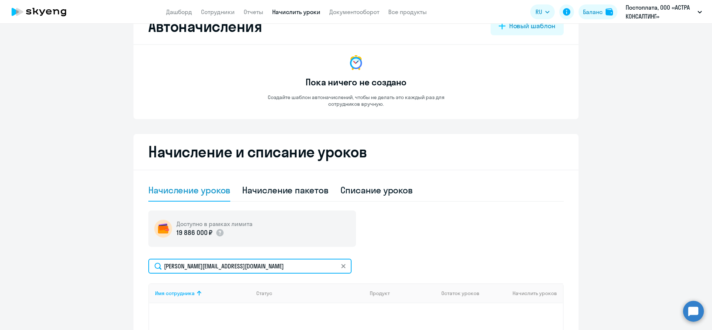
scroll to position [0, 0]
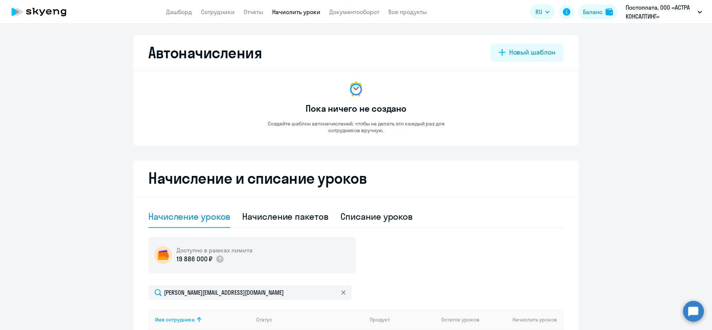
click at [301, 7] on app-header "Дашборд Сотрудники Отчеты Начислить уроки Документооборот Все продукты Дашборд …" at bounding box center [356, 12] width 712 height 24
click at [303, 10] on link "Начислить уроки" at bounding box center [296, 11] width 48 height 7
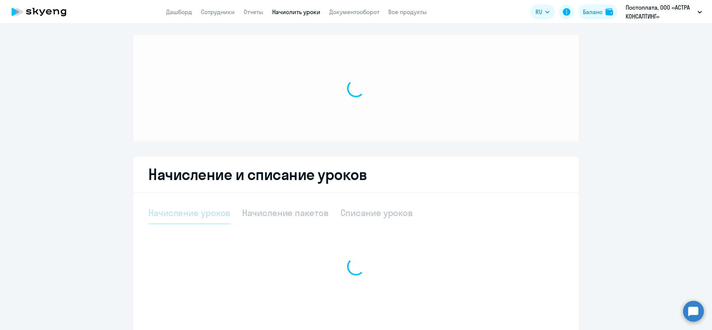
select select "10"
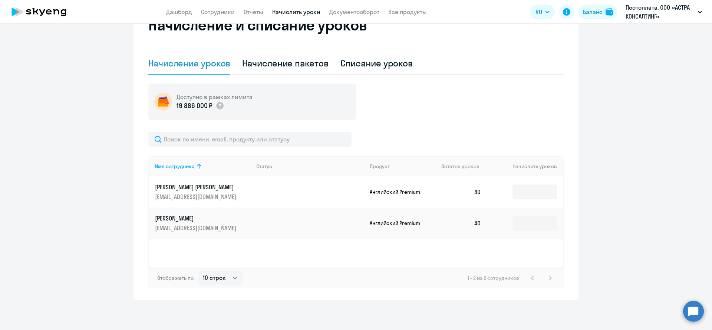
scroll to position [26, 0]
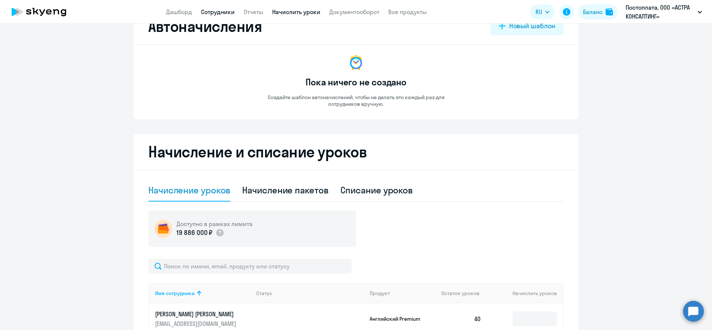
click at [216, 11] on link "Сотрудники" at bounding box center [218, 11] width 34 height 7
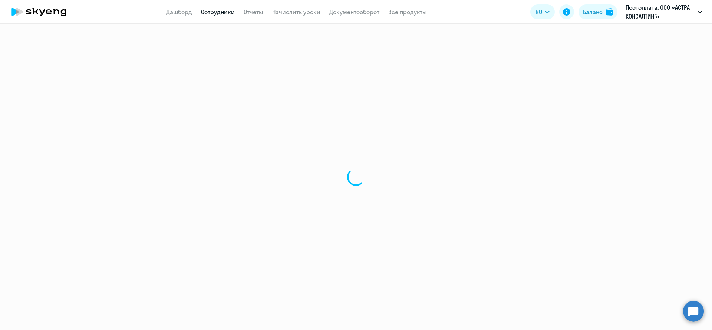
select select "30"
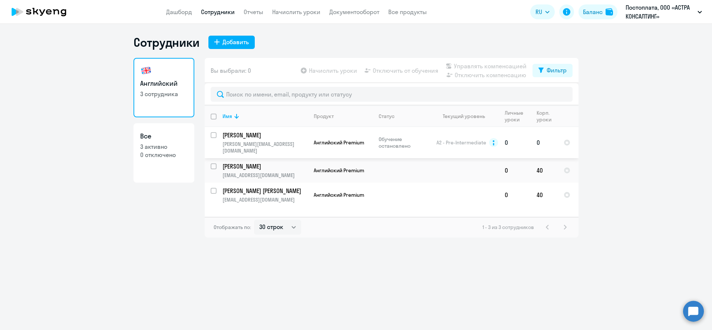
click at [387, 140] on p "Обучение остановлено" at bounding box center [404, 142] width 51 height 13
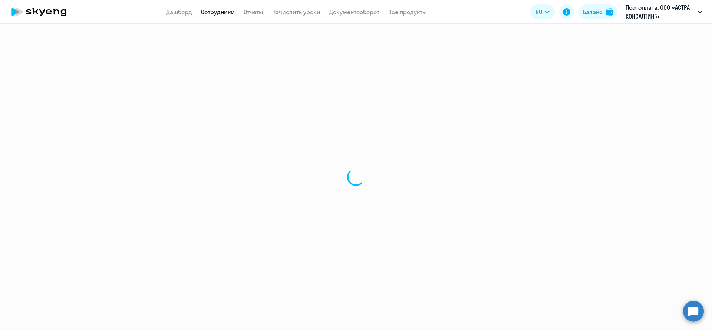
select select "english"
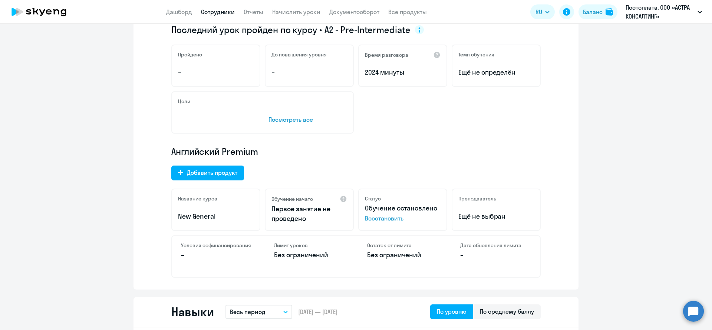
scroll to position [211, 0]
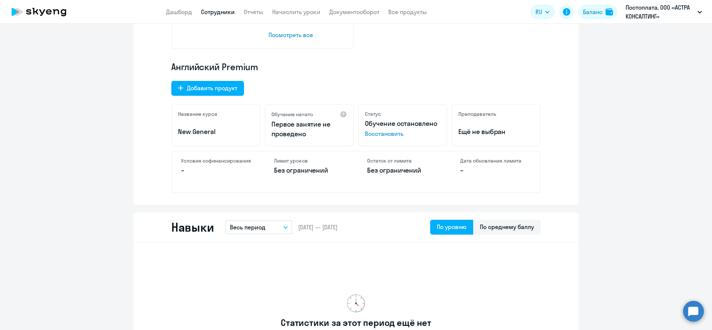
click at [384, 134] on span "Восстановить" at bounding box center [403, 133] width 76 height 9
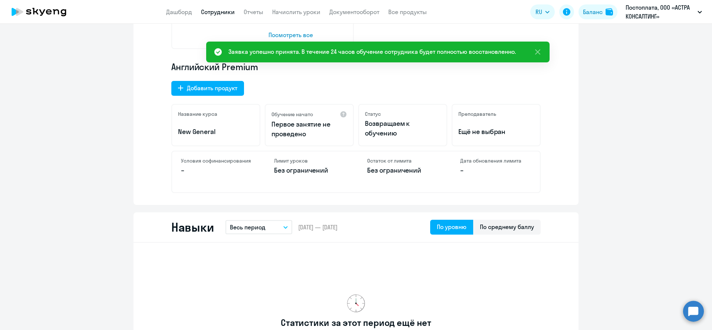
scroll to position [0, 0]
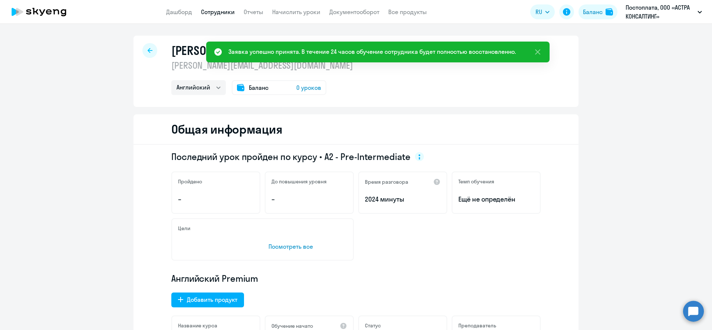
click at [152, 52] on icon at bounding box center [150, 50] width 5 height 5
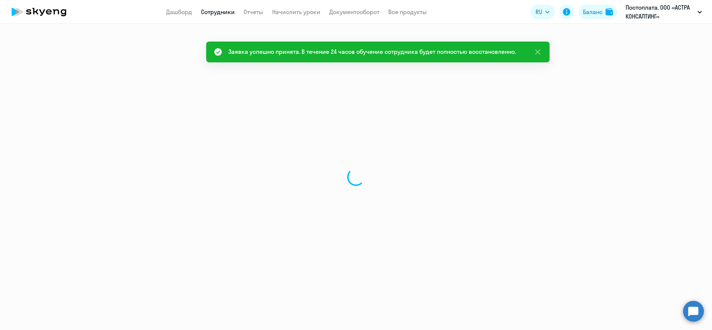
select select "30"
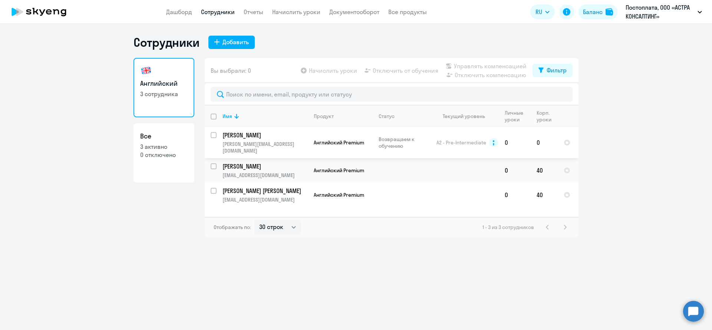
click at [213, 135] on input "select row 10078463" at bounding box center [218, 139] width 15 height 15
checkbox input "true"
click at [331, 73] on span "Начислить уроки" at bounding box center [333, 70] width 48 height 9
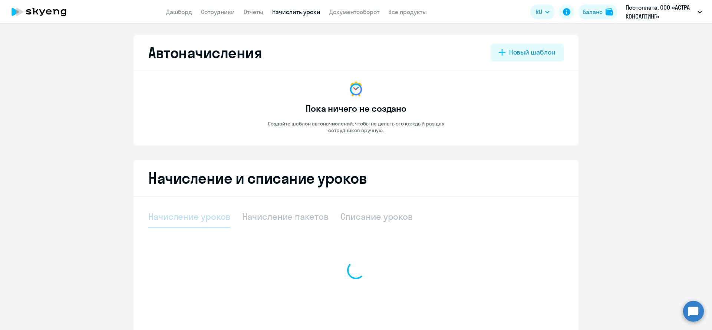
select select "10"
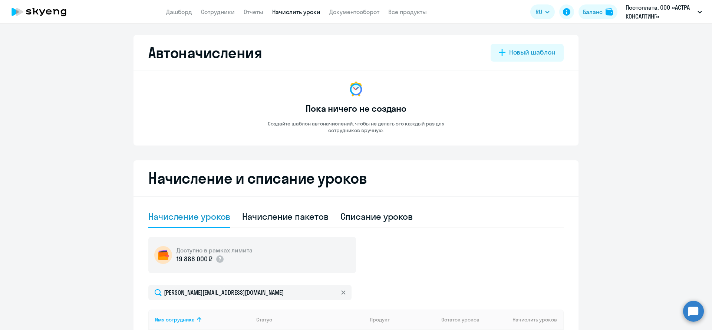
scroll to position [153, 0]
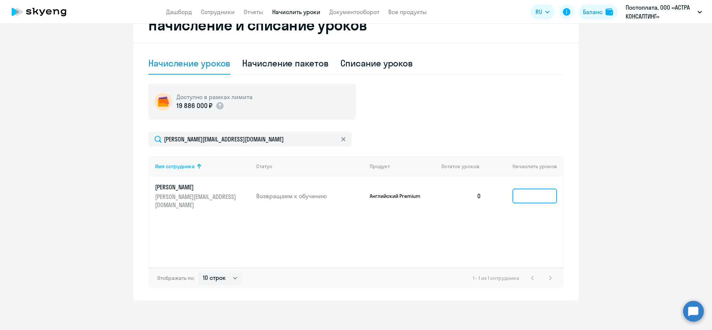
click at [540, 188] on input at bounding box center [535, 195] width 45 height 15
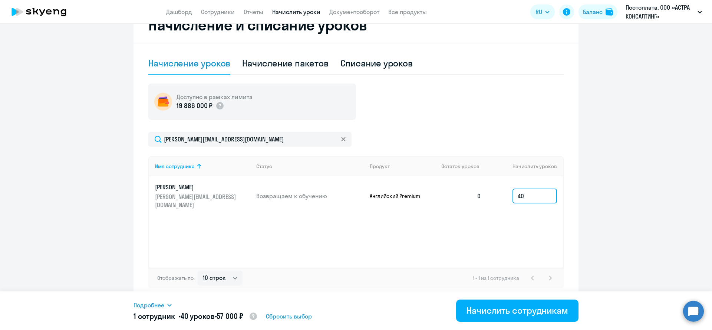
type input "40"
click at [530, 227] on div "Имя сотрудника Статус Продукт Остаток уроков Начислить уроков [PERSON_NAME] [PE…" at bounding box center [355, 211] width 415 height 111
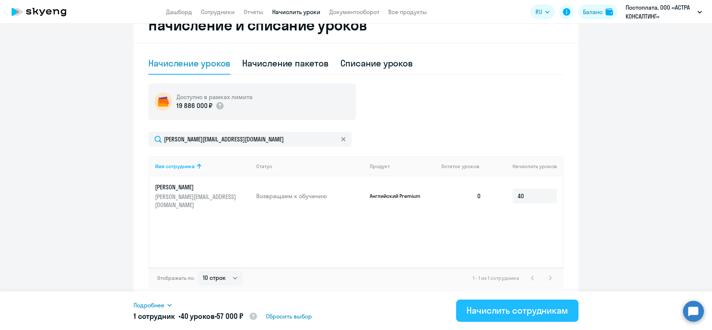
click at [501, 309] on div "Начислить сотрудникам" at bounding box center [518, 310] width 102 height 12
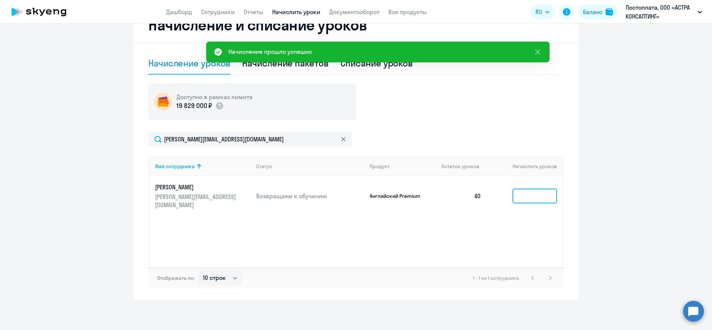
click at [531, 190] on input at bounding box center [535, 195] width 45 height 15
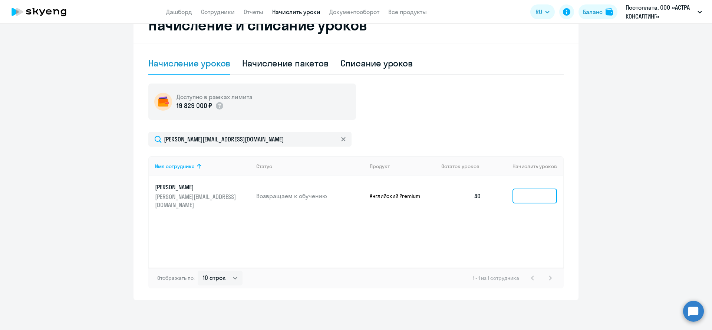
type input "1"
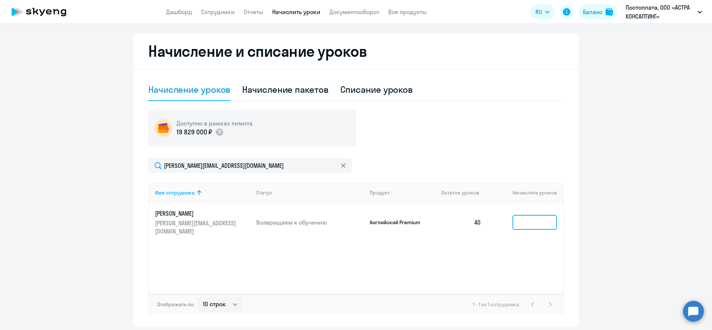
scroll to position [0, 0]
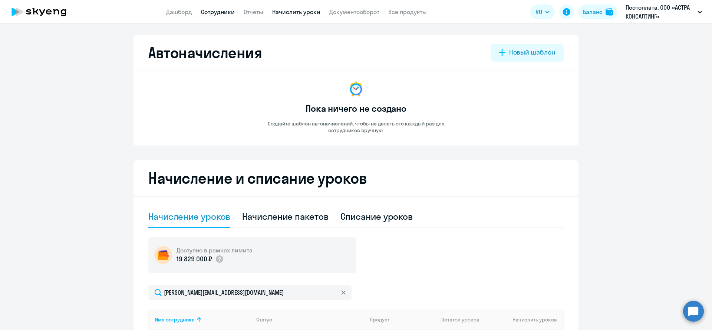
click at [201, 14] on link "Сотрудники" at bounding box center [218, 11] width 34 height 7
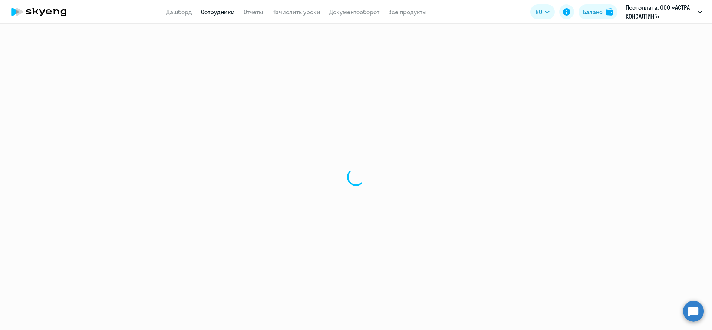
select select "30"
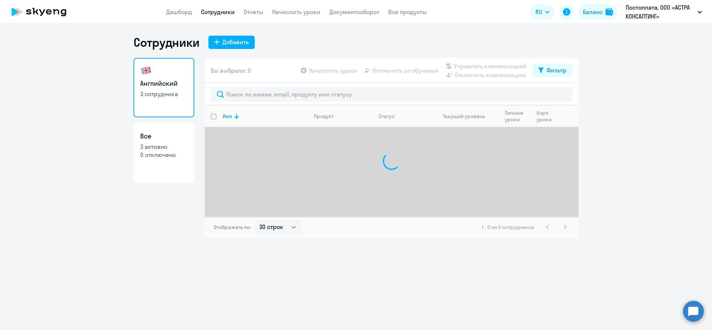
select select "30"
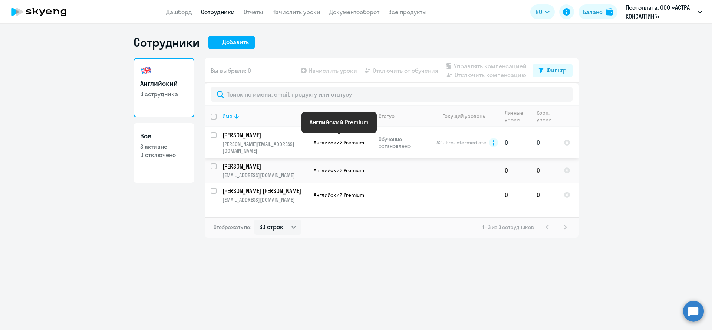
click at [326, 139] on span "Английский Premium" at bounding box center [339, 142] width 50 height 7
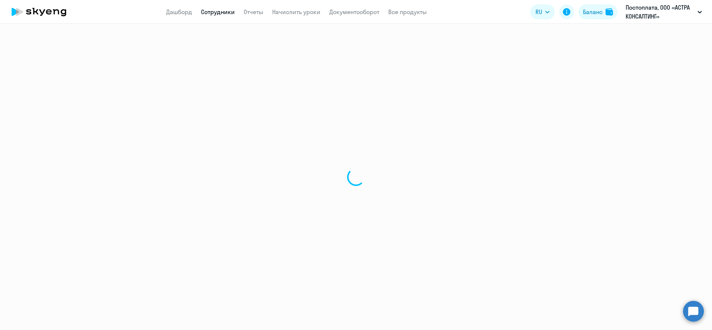
select select "english"
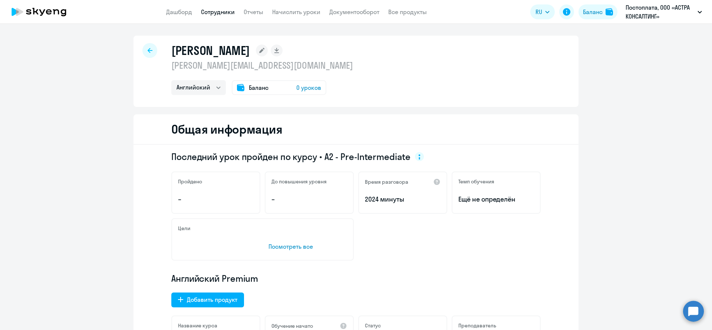
click at [302, 85] on span "0 уроков" at bounding box center [308, 87] width 25 height 9
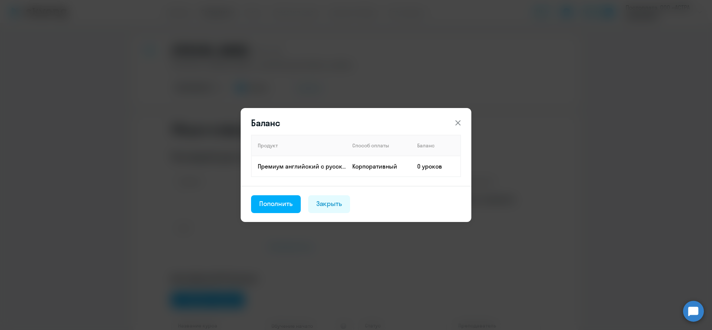
click at [454, 122] on icon at bounding box center [458, 122] width 9 height 9
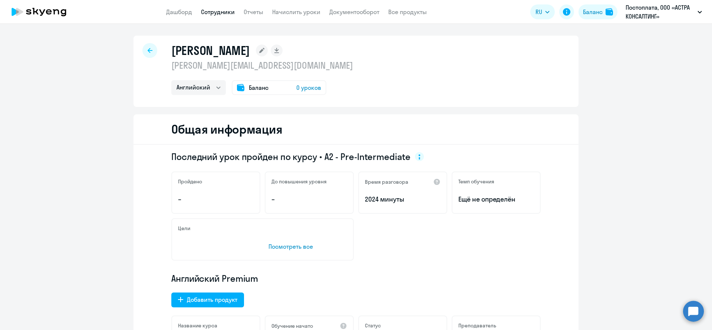
click at [147, 47] on div at bounding box center [149, 50] width 15 height 15
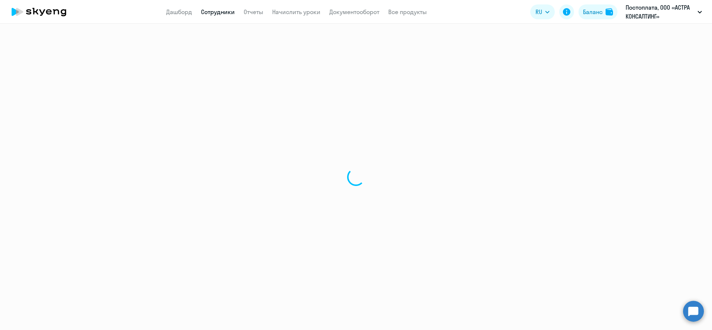
select select "30"
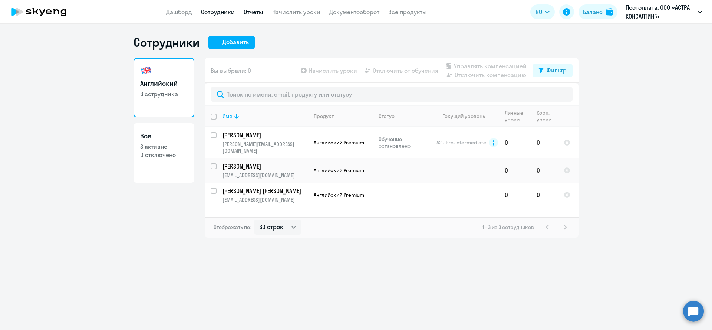
click at [248, 12] on link "Отчеты" at bounding box center [254, 11] width 20 height 7
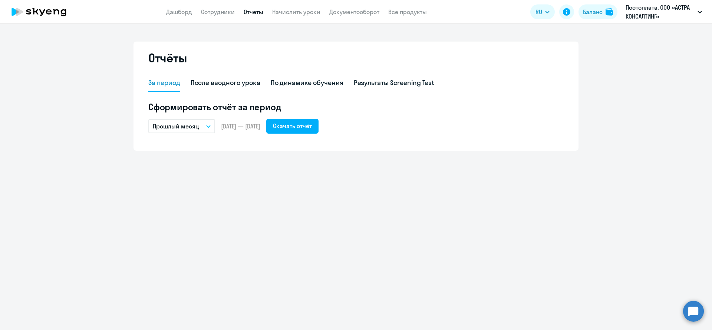
click at [220, 16] on app-menu-item-link "Сотрудники" at bounding box center [218, 11] width 34 height 9
click at [224, 9] on link "Сотрудники" at bounding box center [218, 11] width 34 height 7
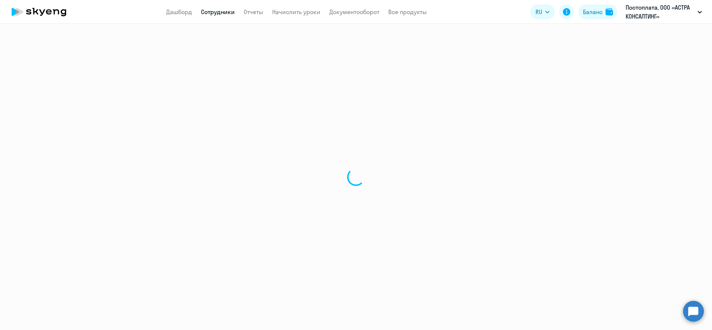
select select "30"
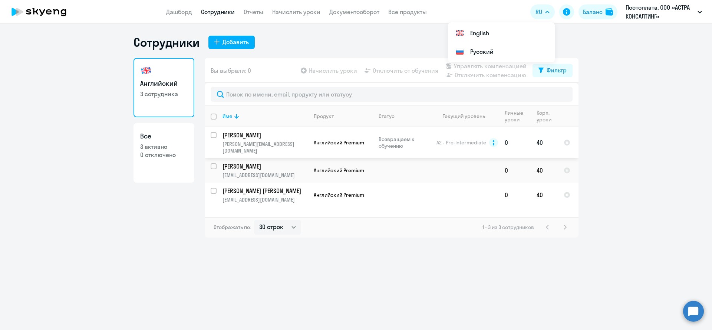
click at [214, 136] on input "select row 10078463" at bounding box center [218, 139] width 15 height 15
checkbox input "true"
click at [333, 71] on span "Начислить уроки" at bounding box center [333, 70] width 48 height 9
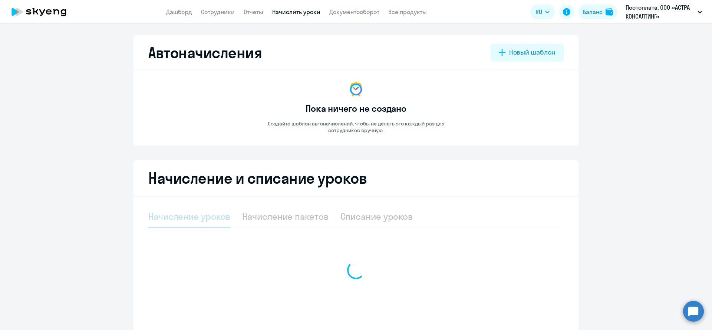
select select "10"
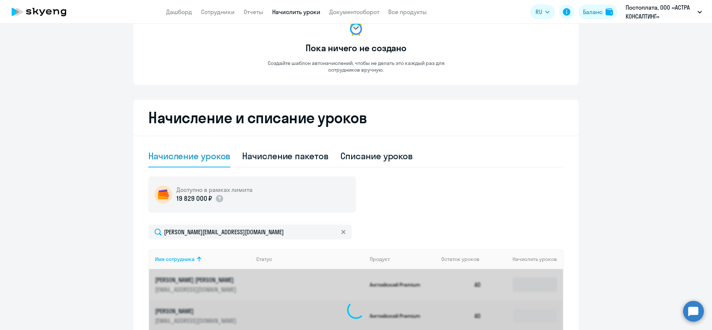
scroll to position [153, 0]
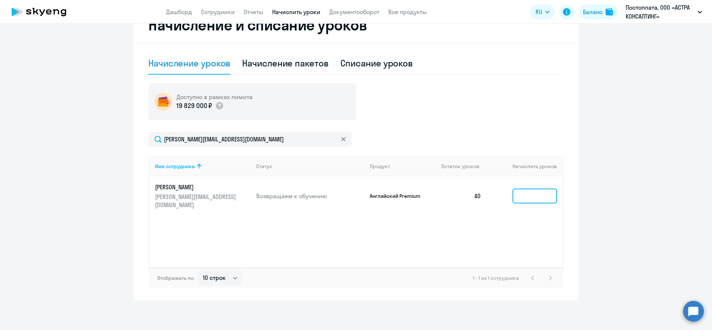
click at [530, 188] on input at bounding box center [535, 195] width 45 height 15
type input "1"
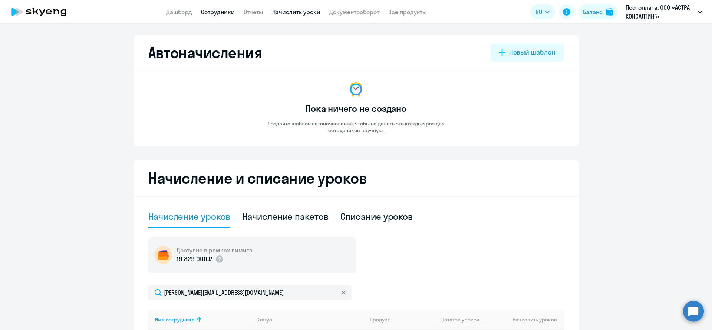
click at [223, 12] on link "Сотрудники" at bounding box center [218, 11] width 34 height 7
select select "30"
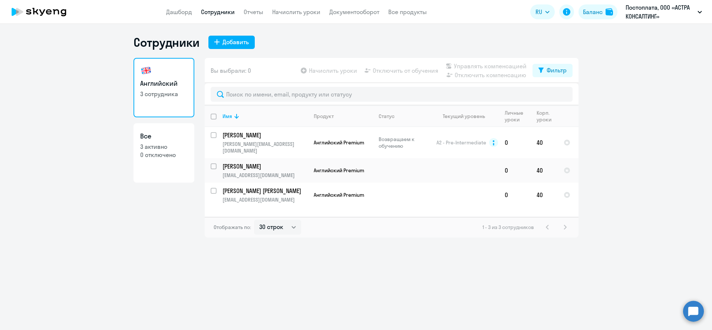
click at [404, 37] on div "Сотрудники Добавить" at bounding box center [356, 42] width 445 height 15
click at [293, 274] on div "Сотрудники Добавить Английский 3 сотрудника Все 3 активно 0 отключено Вы выбрал…" at bounding box center [356, 177] width 712 height 306
click at [440, 291] on div "Сотрудники Добавить Английский 3 сотрудника Все 3 активно 0 отключено Вы выбрал…" at bounding box center [356, 177] width 712 height 306
